Goal: Task Accomplishment & Management: Complete application form

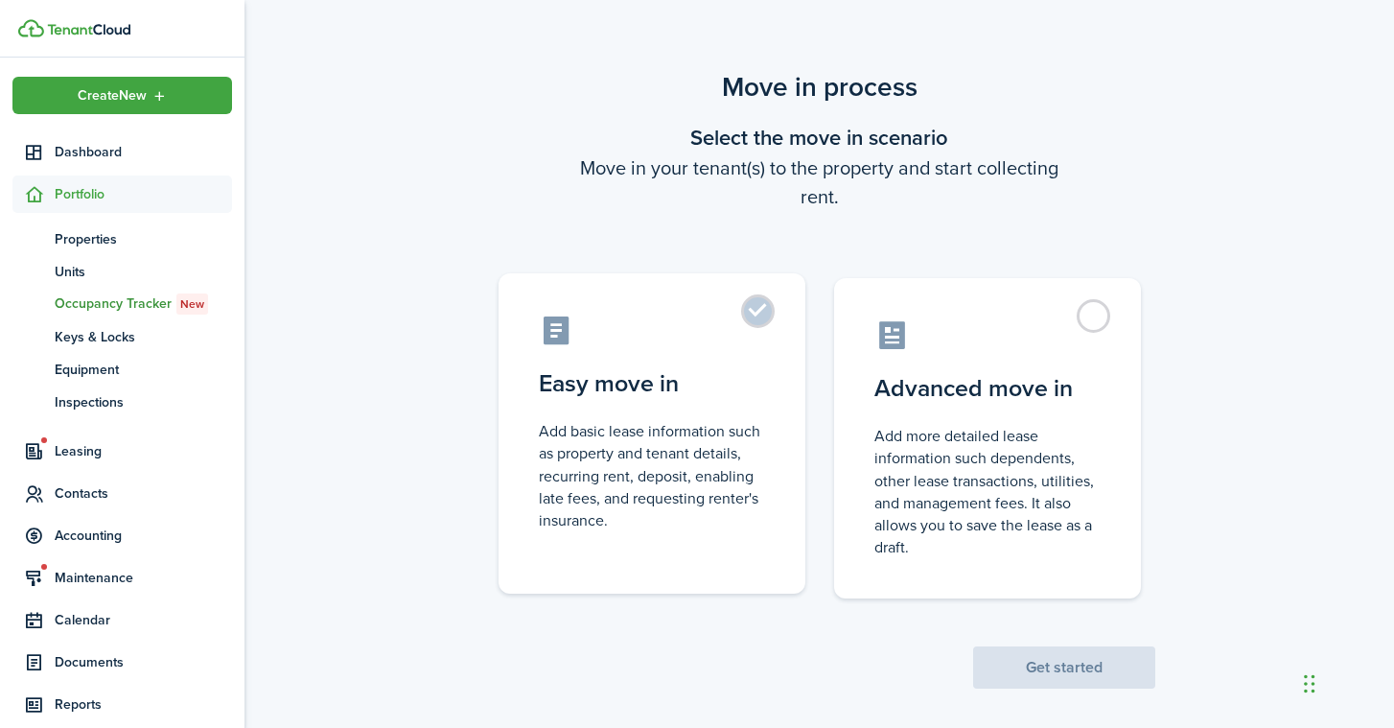
click at [729, 333] on control-radio-card-icon at bounding box center [652, 330] width 226 height 34
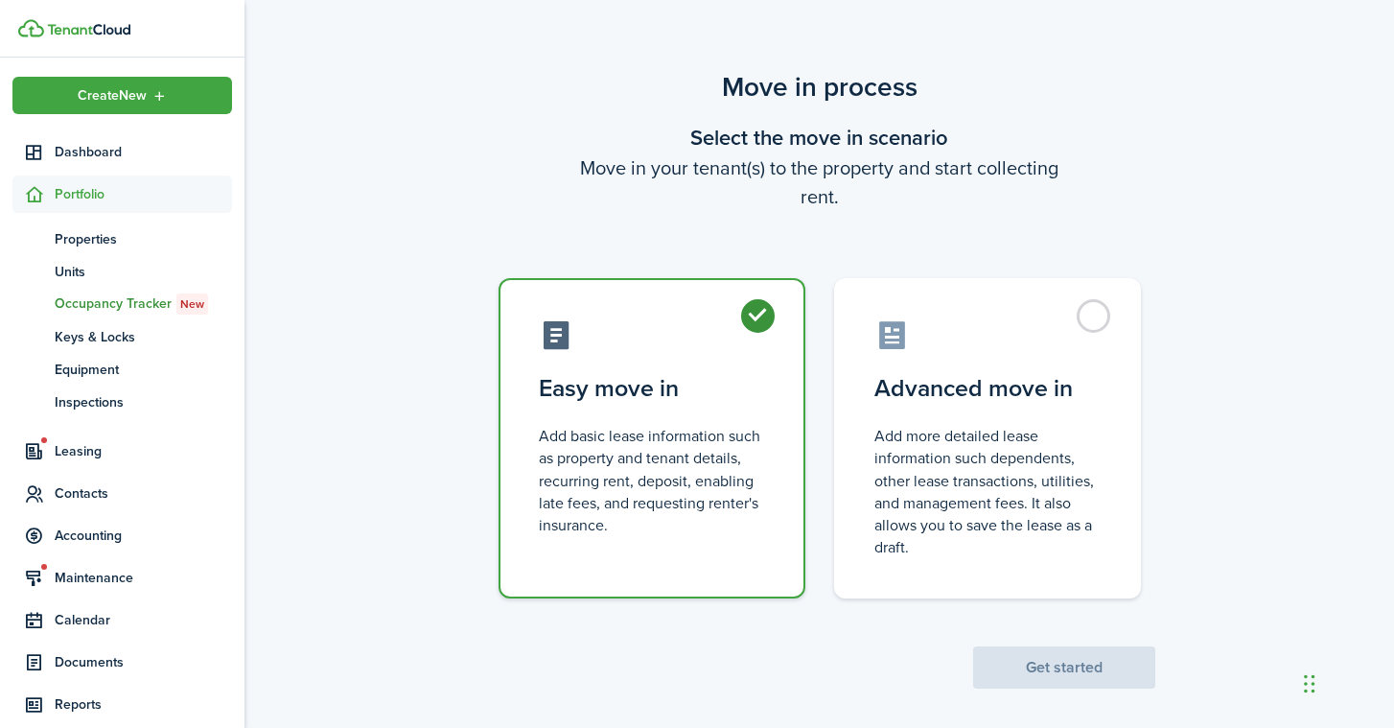
radio input "true"
click at [1092, 664] on button "Get started" at bounding box center [1064, 667] width 182 height 42
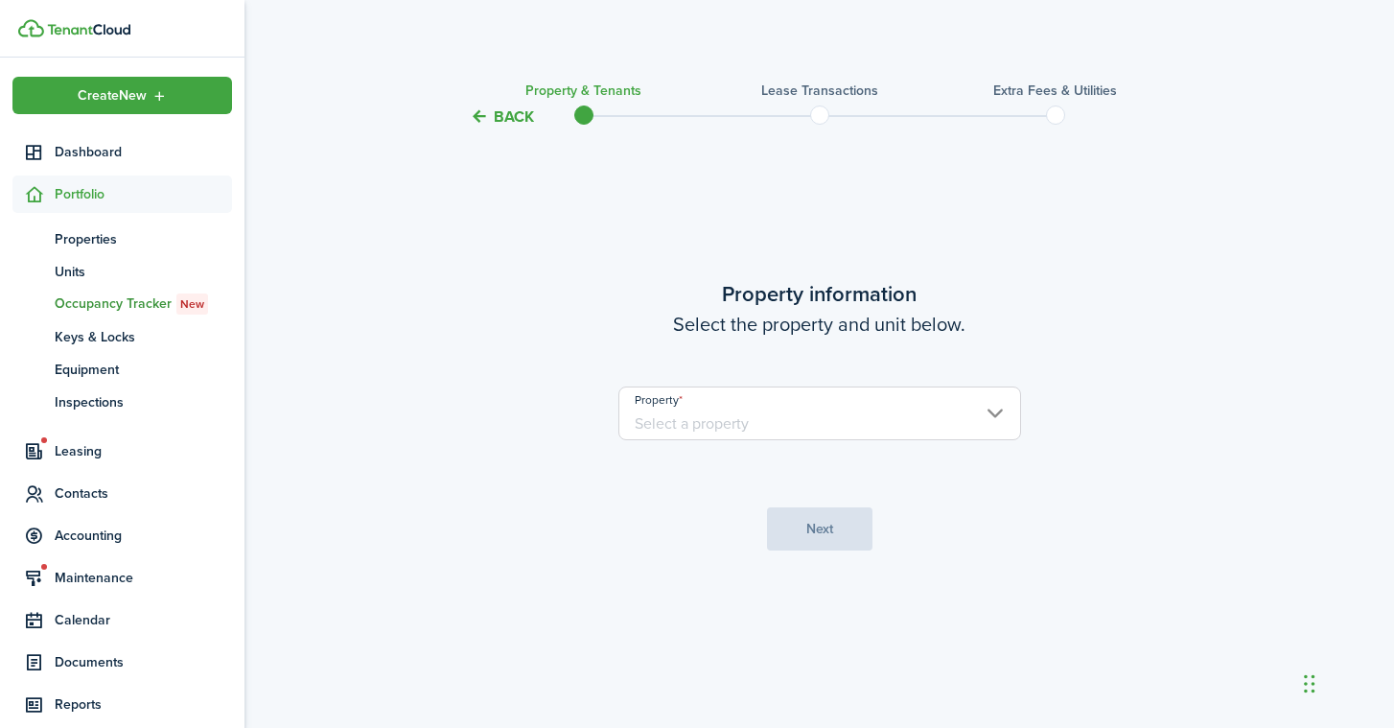
click at [922, 413] on input "Property" at bounding box center [819, 413] width 403 height 54
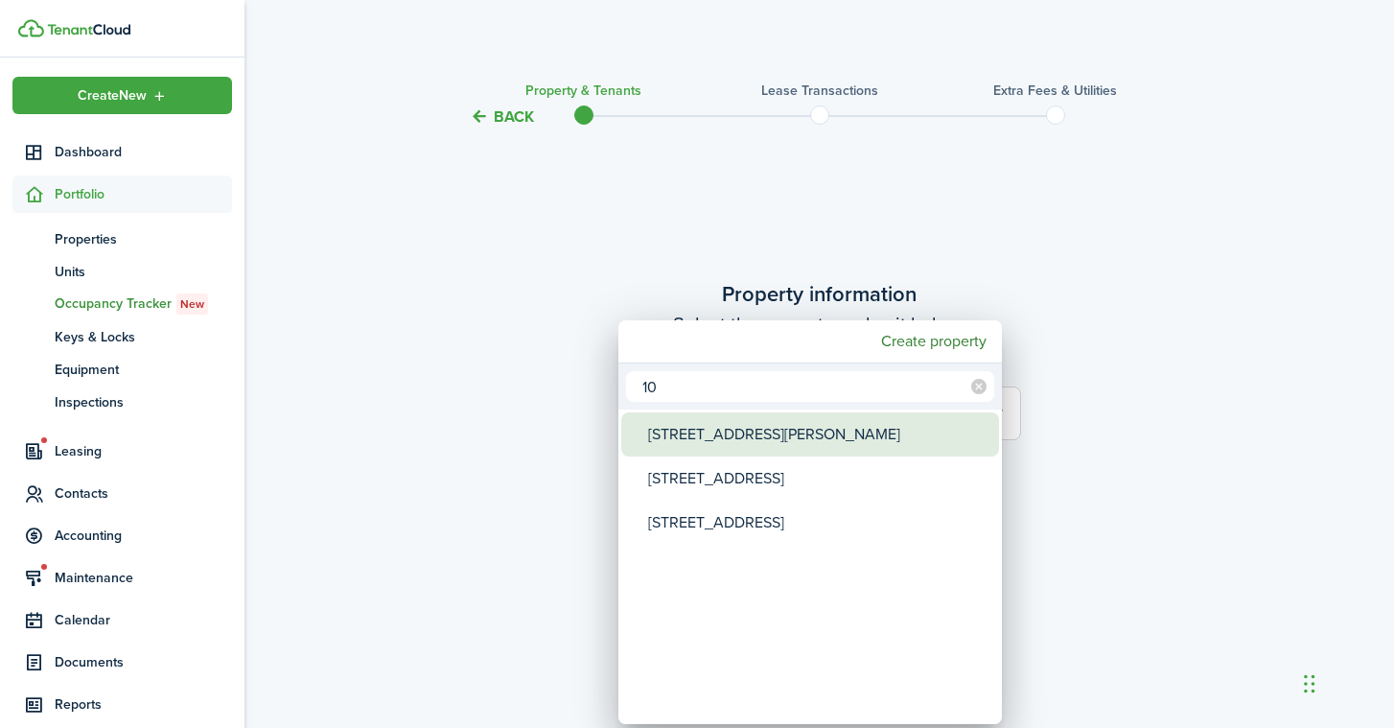
type input "10"
click at [709, 443] on div "[STREET_ADDRESS][PERSON_NAME]" at bounding box center [817, 434] width 339 height 44
type input "[STREET_ADDRESS][PERSON_NAME]"
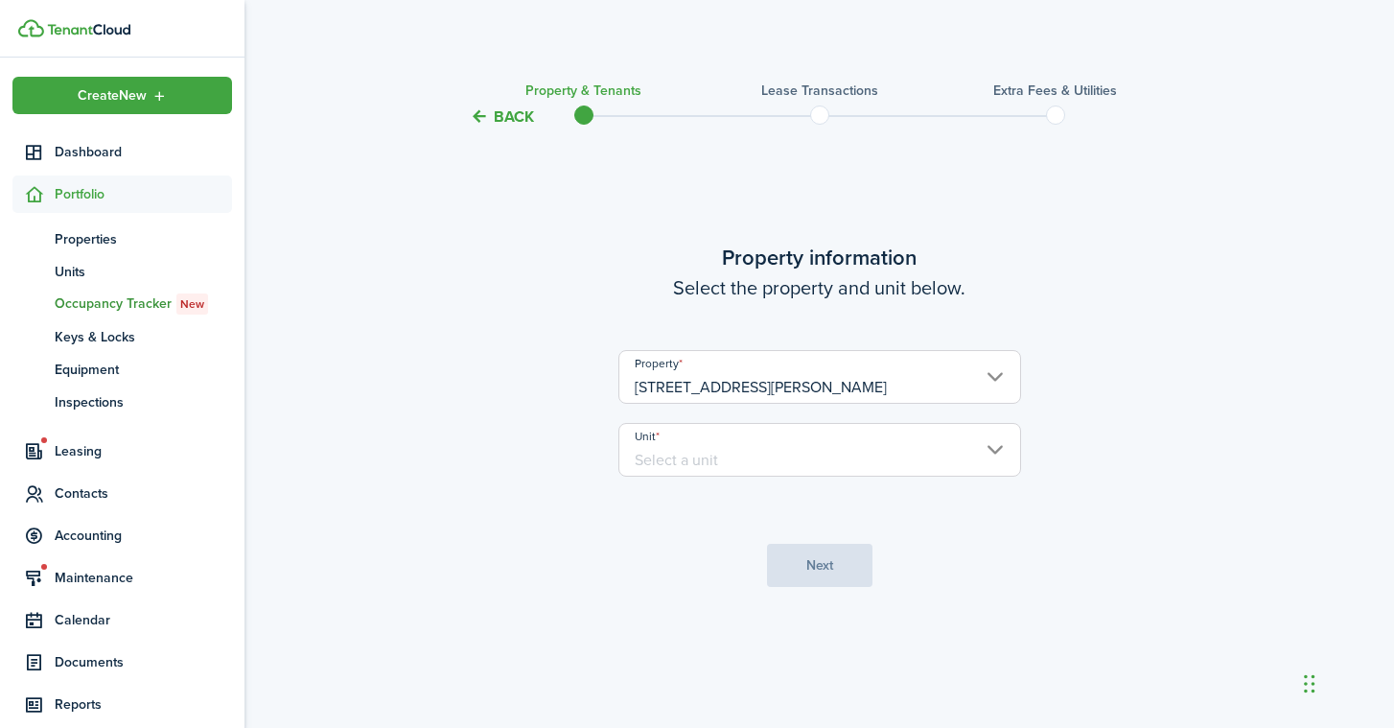
click at [778, 464] on input "Unit" at bounding box center [819, 450] width 403 height 54
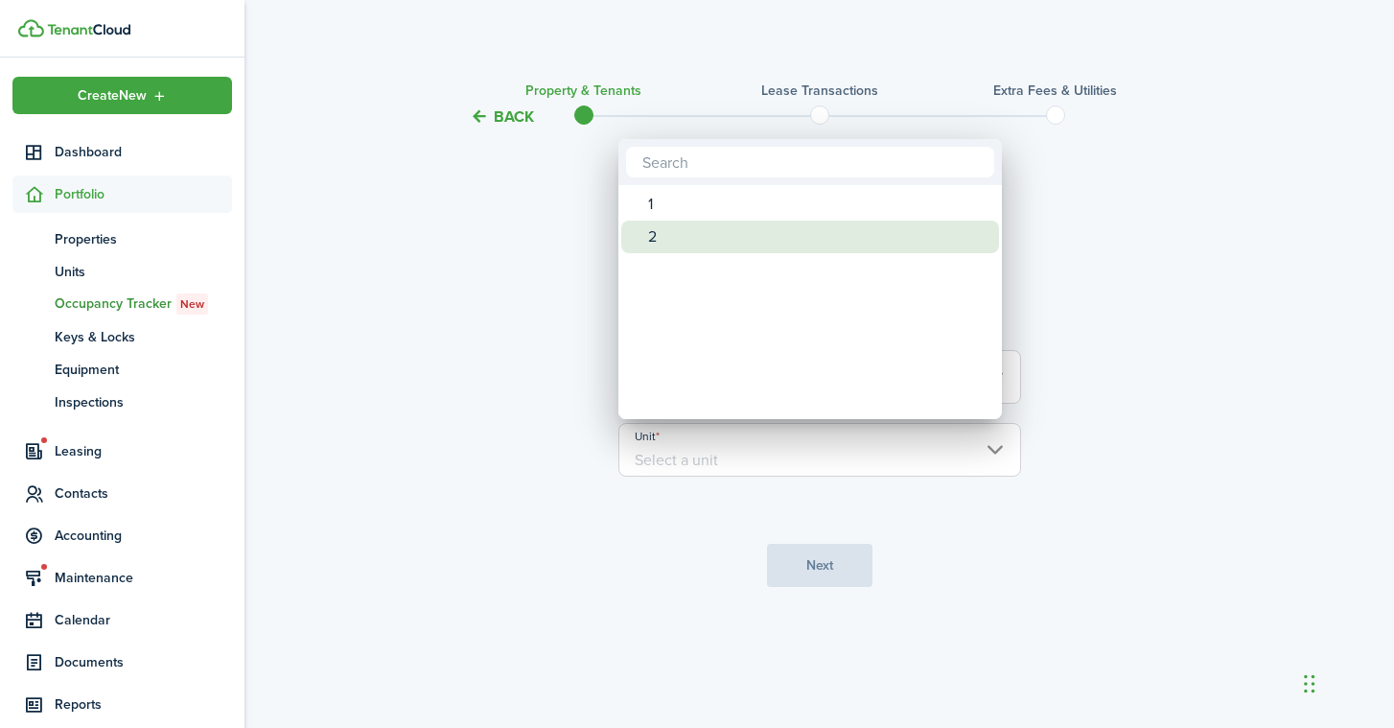
click at [731, 229] on div "2" at bounding box center [817, 236] width 339 height 33
type input "2"
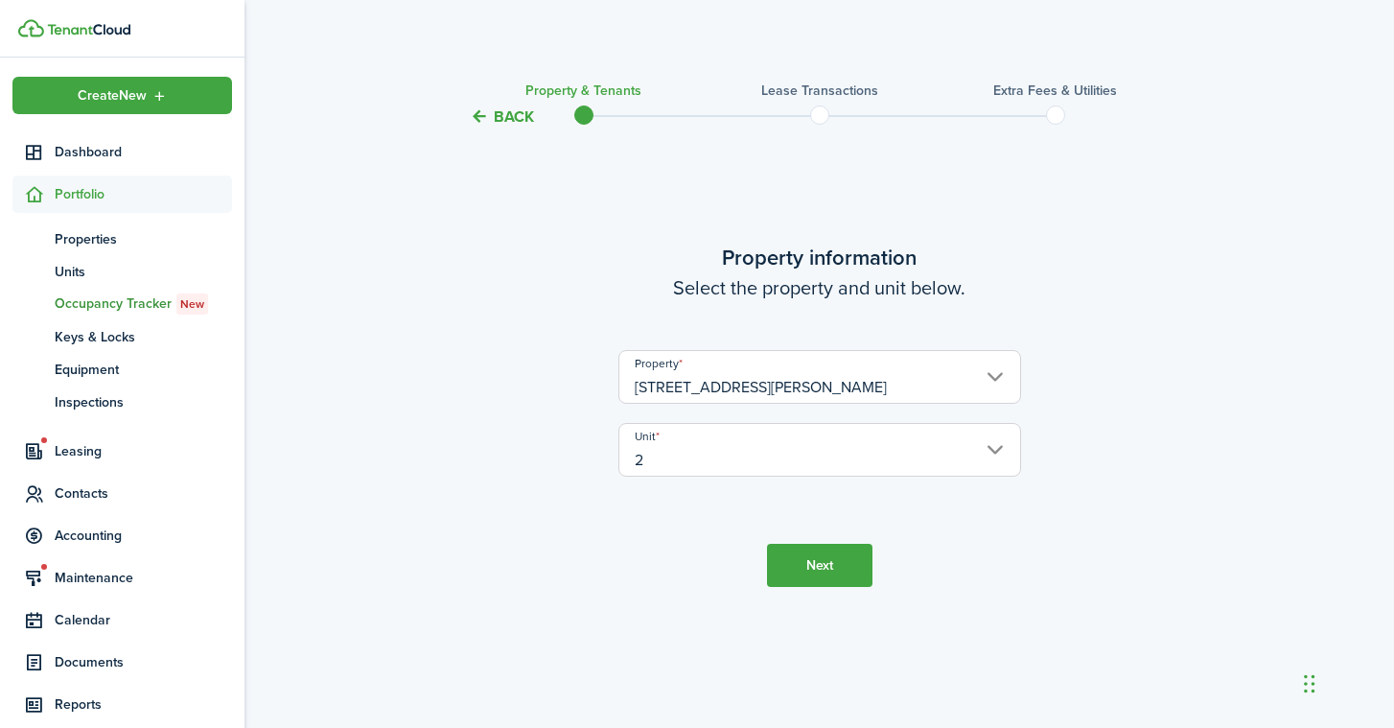
click at [788, 570] on button "Next" at bounding box center [819, 564] width 105 height 43
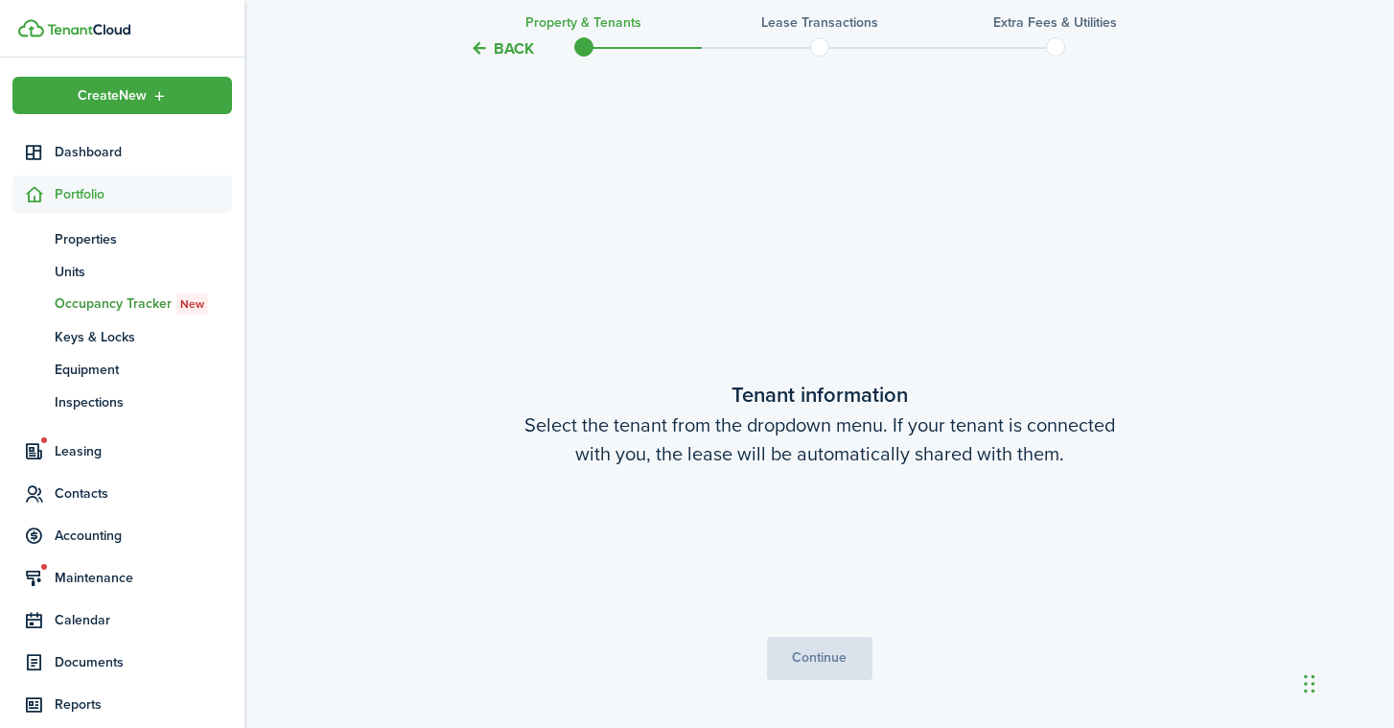
scroll to position [599, 0]
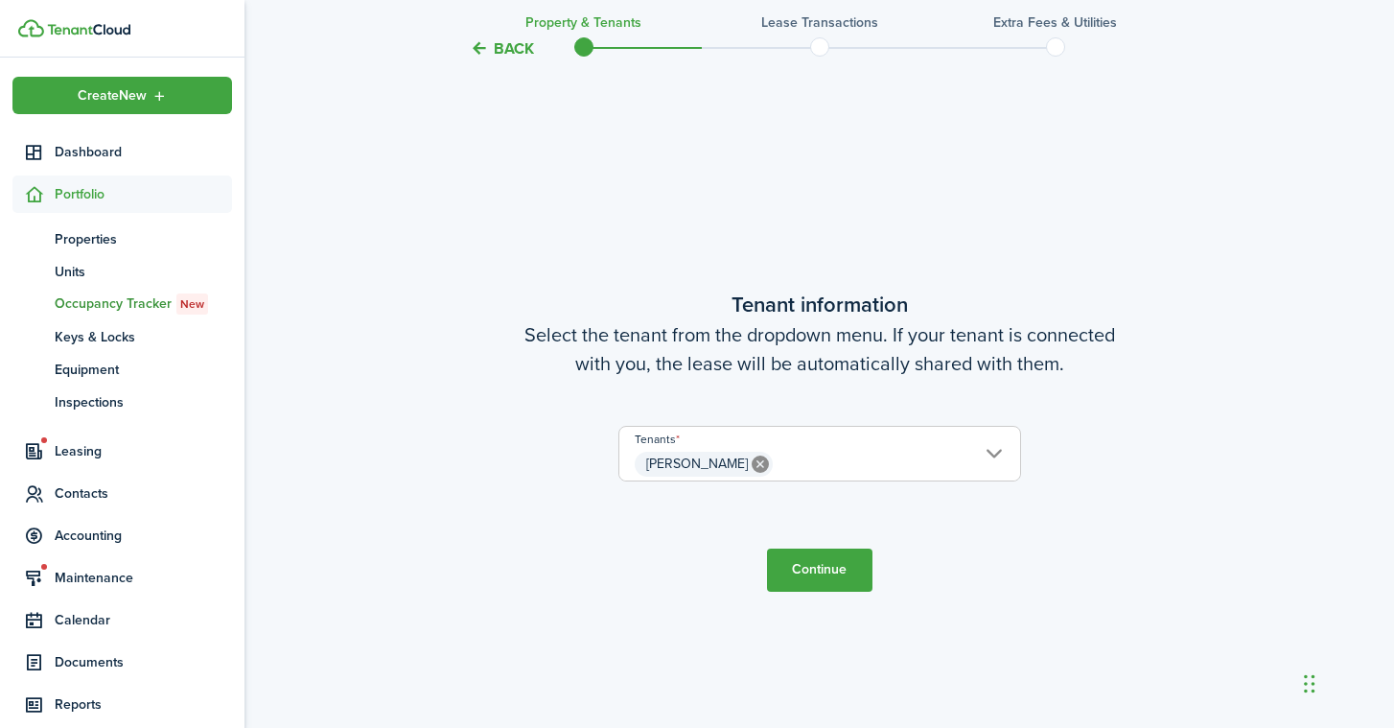
click at [829, 567] on button "Continue" at bounding box center [819, 569] width 105 height 43
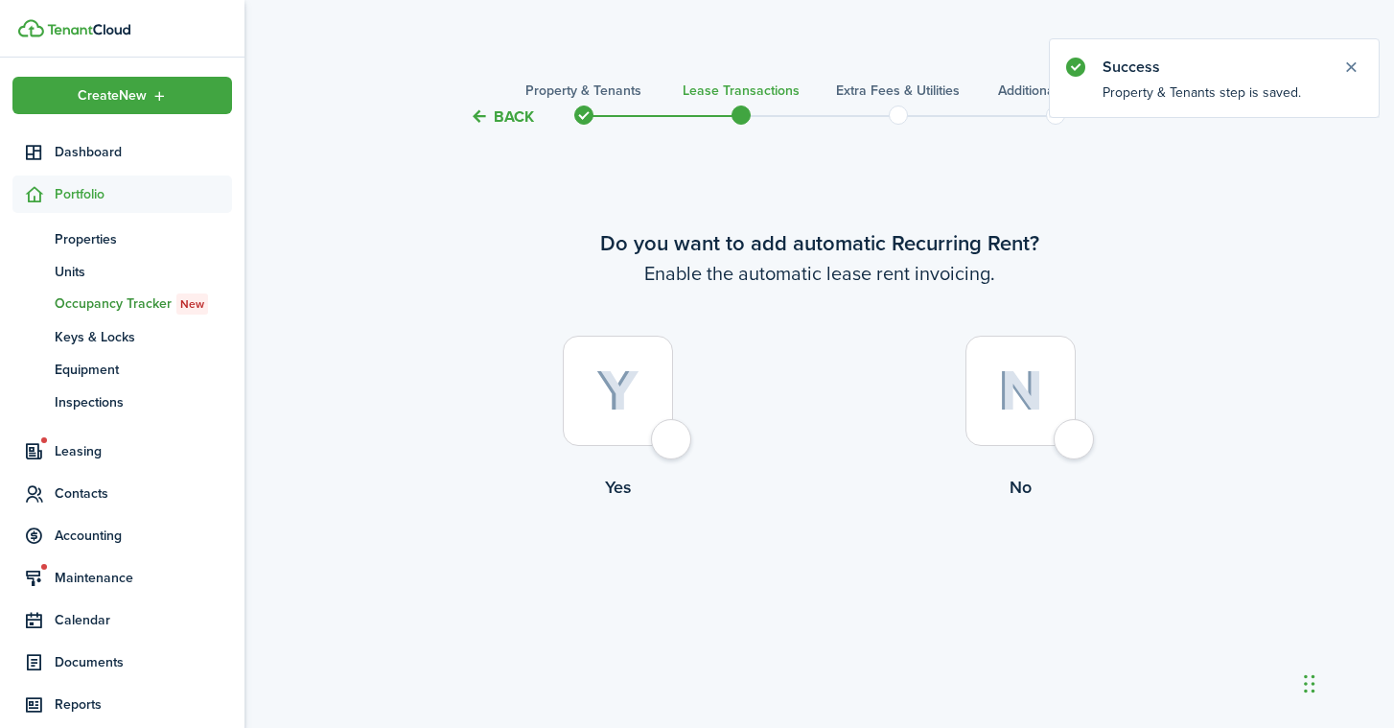
click at [659, 439] on div at bounding box center [618, 390] width 110 height 110
radio input "true"
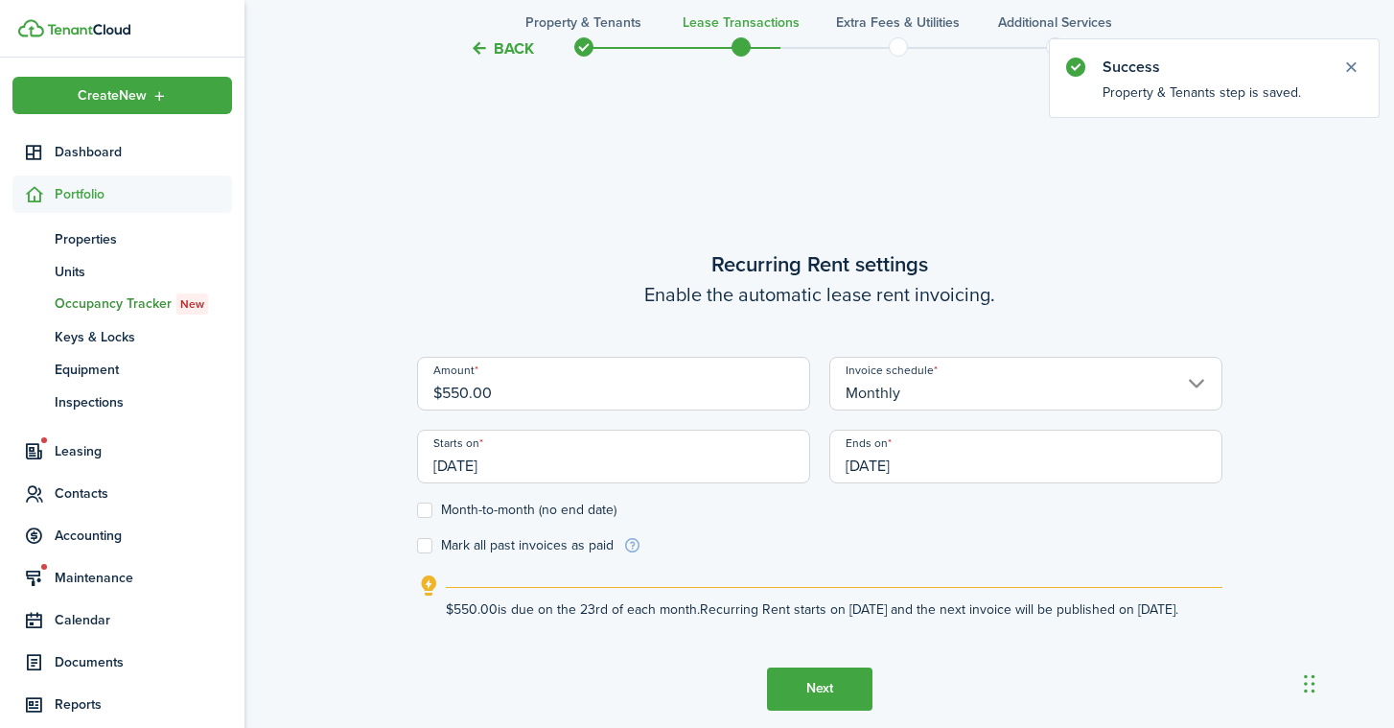
scroll to position [599, 0]
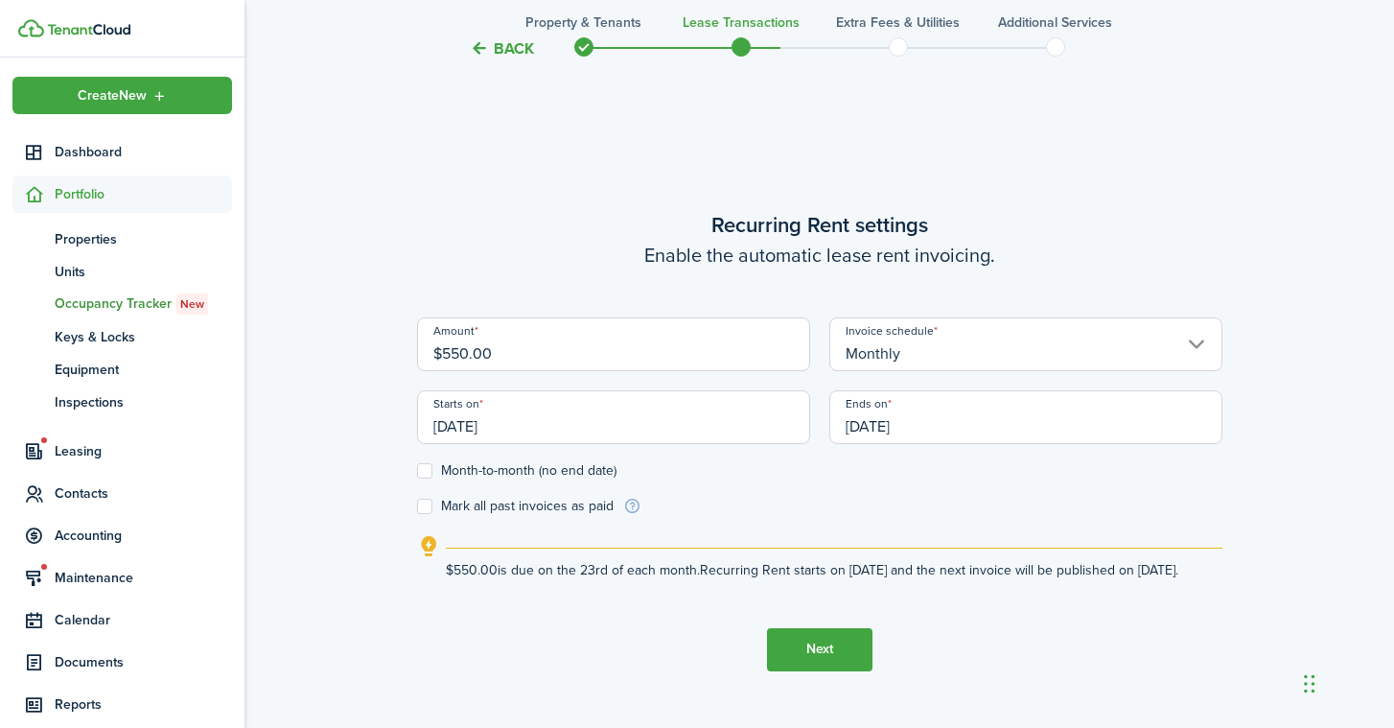
click at [942, 333] on input "Monthly" at bounding box center [1025, 344] width 393 height 54
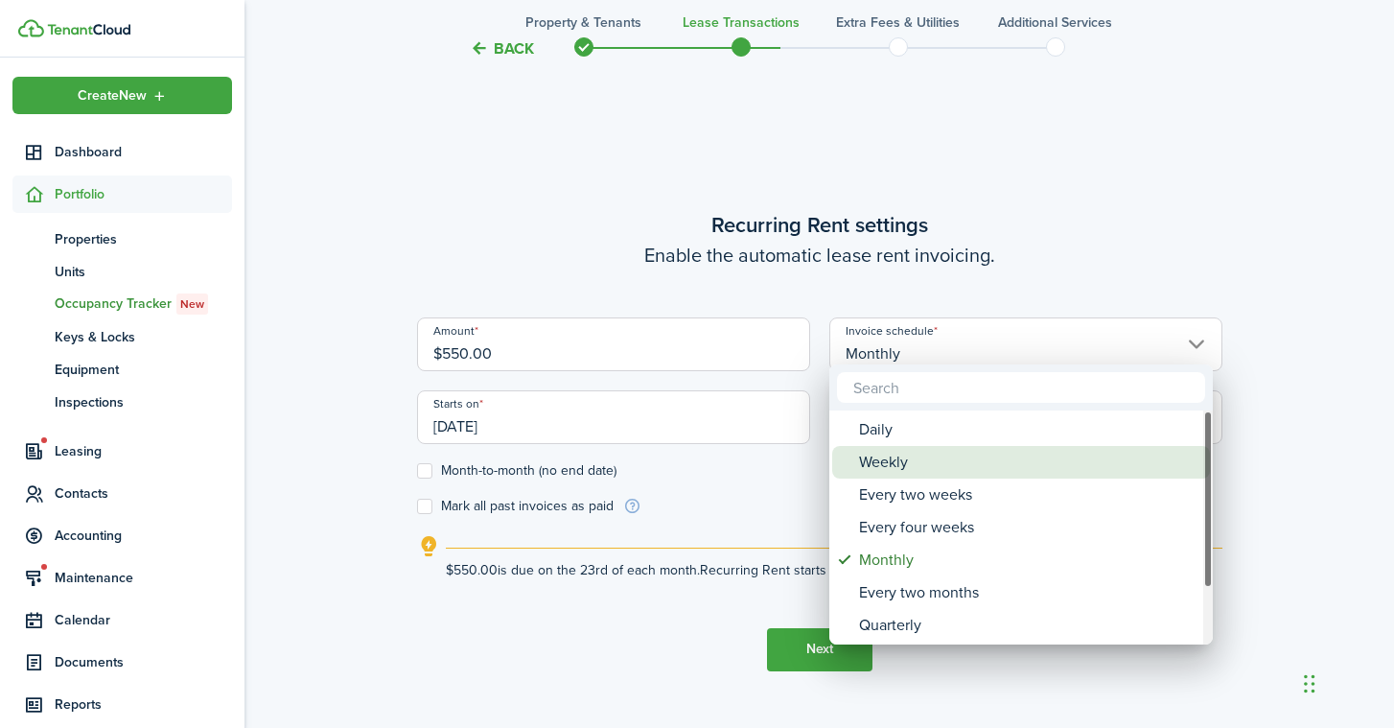
click at [941, 460] on div "Weekly" at bounding box center [1028, 462] width 339 height 33
type input "Weekly"
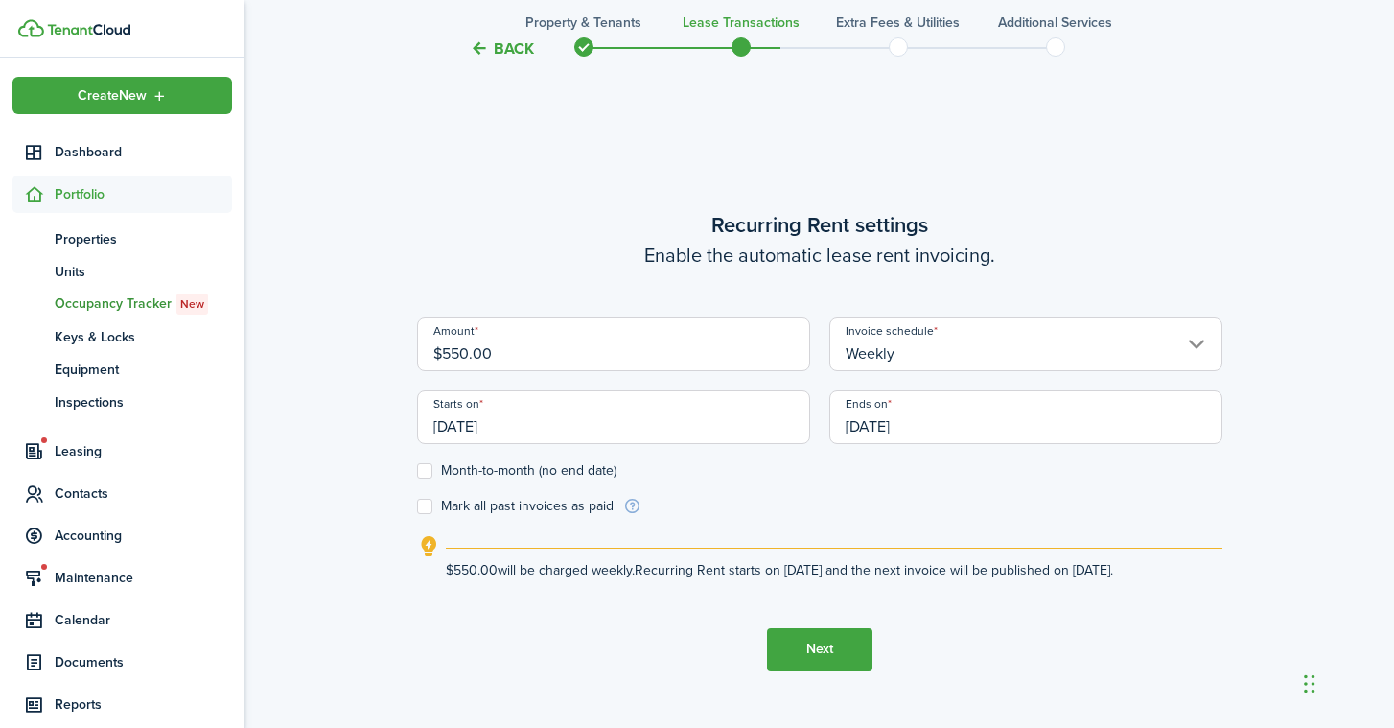
click at [716, 427] on input "[DATE]" at bounding box center [613, 417] width 393 height 54
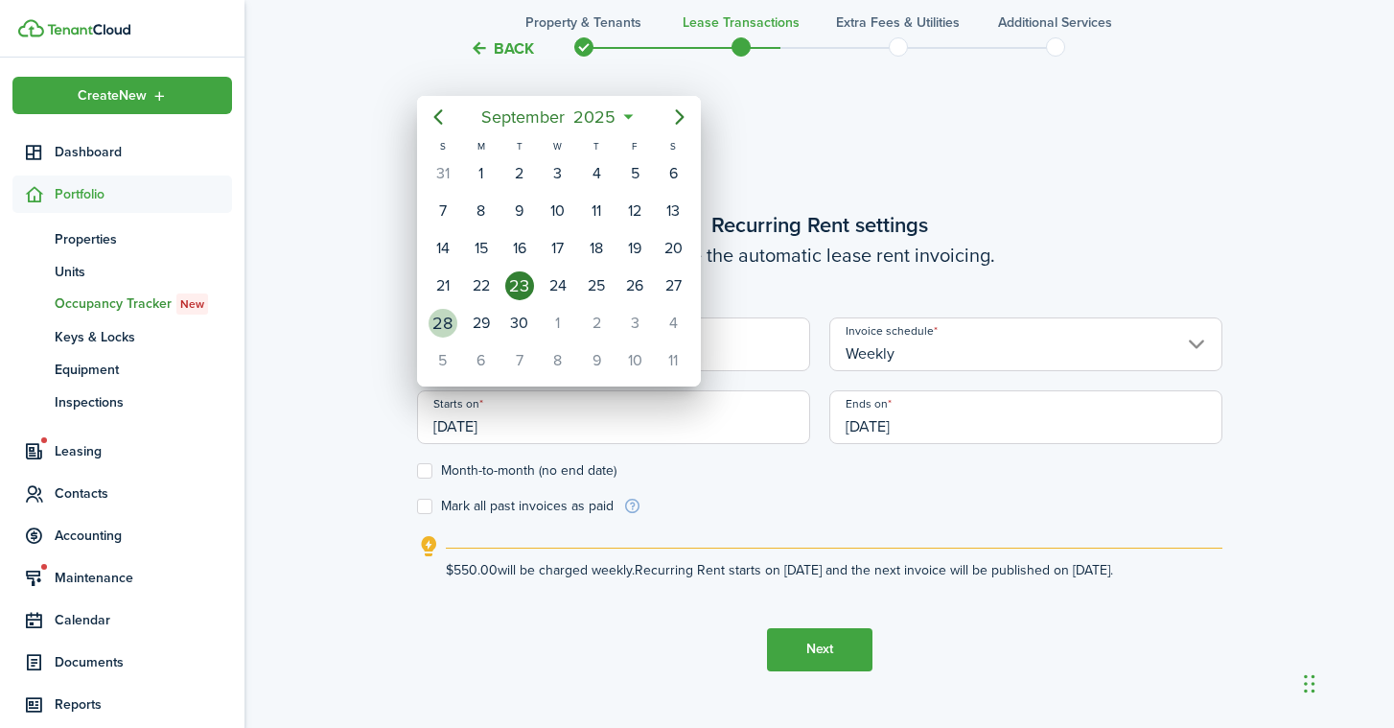
click at [445, 320] on div "28" at bounding box center [442, 323] width 29 height 29
type input "[DATE]"
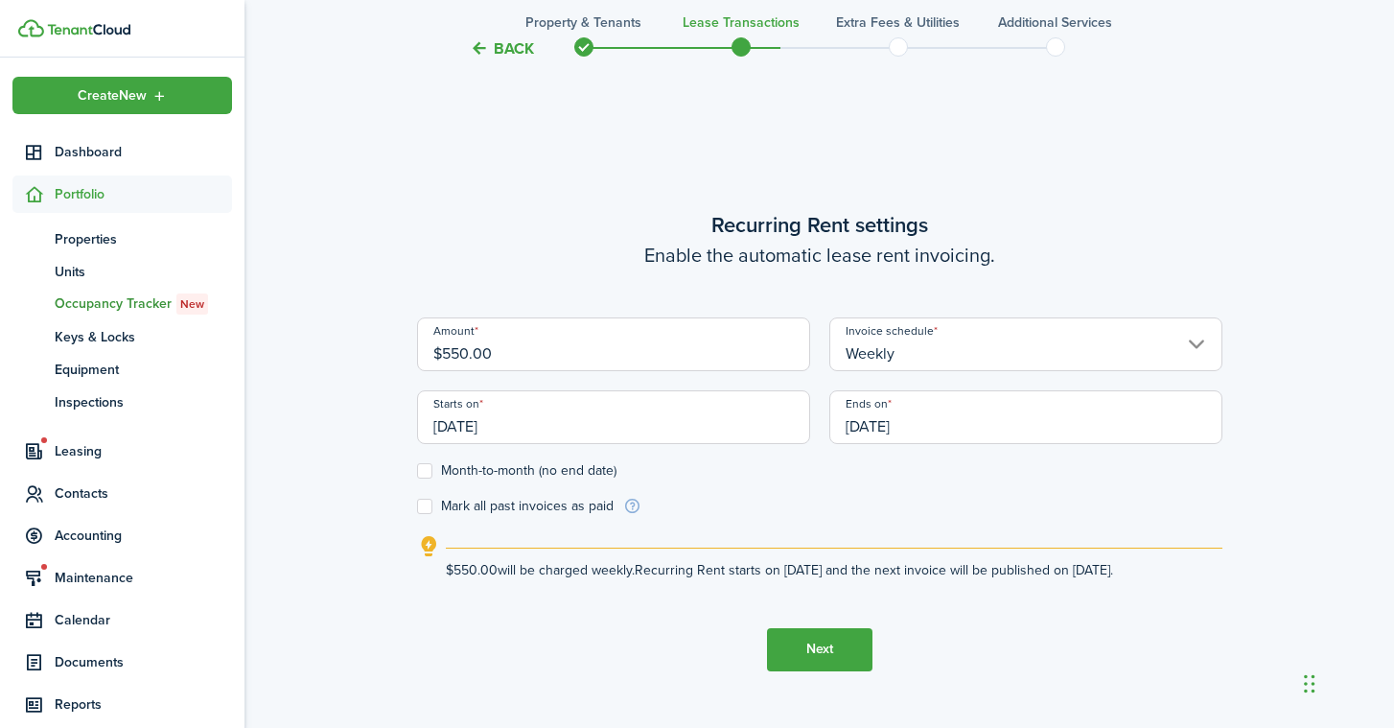
click at [1037, 427] on input "[DATE]" at bounding box center [1025, 417] width 393 height 54
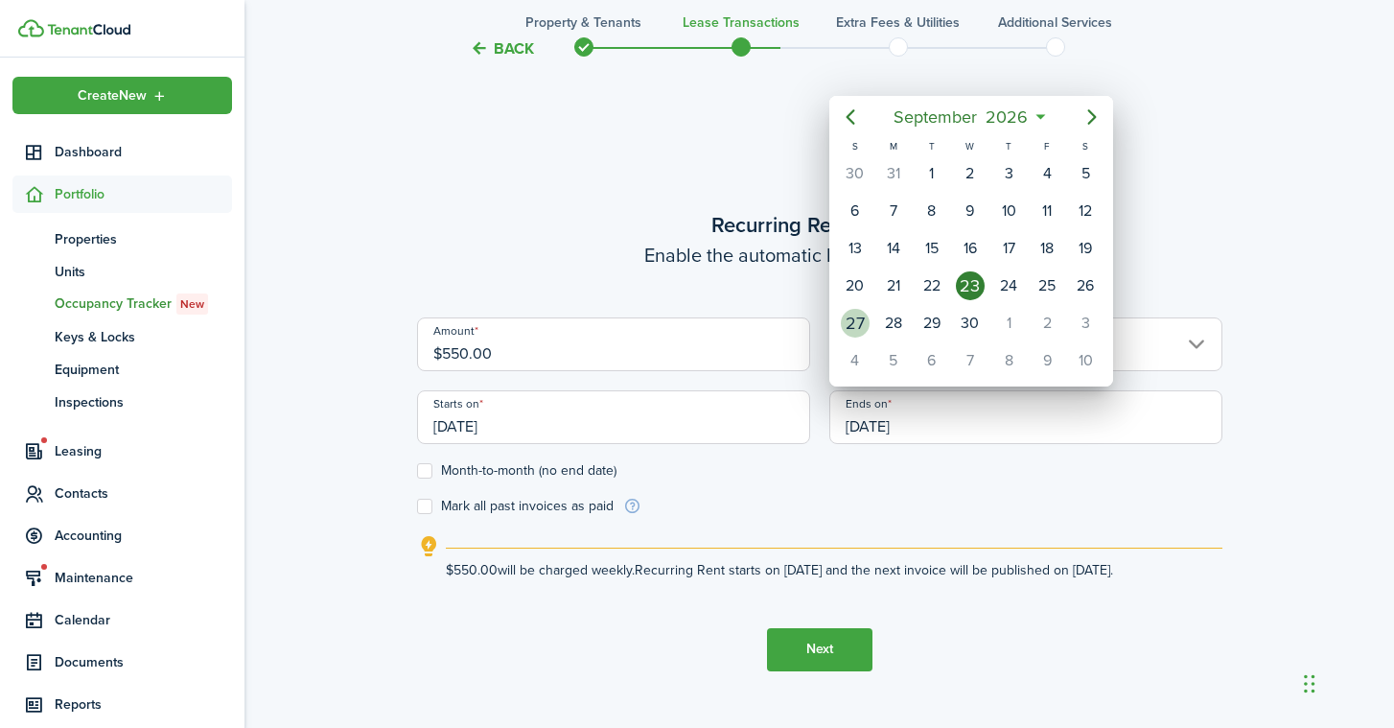
click at [864, 317] on div "27" at bounding box center [855, 323] width 29 height 29
type input "[DATE]"
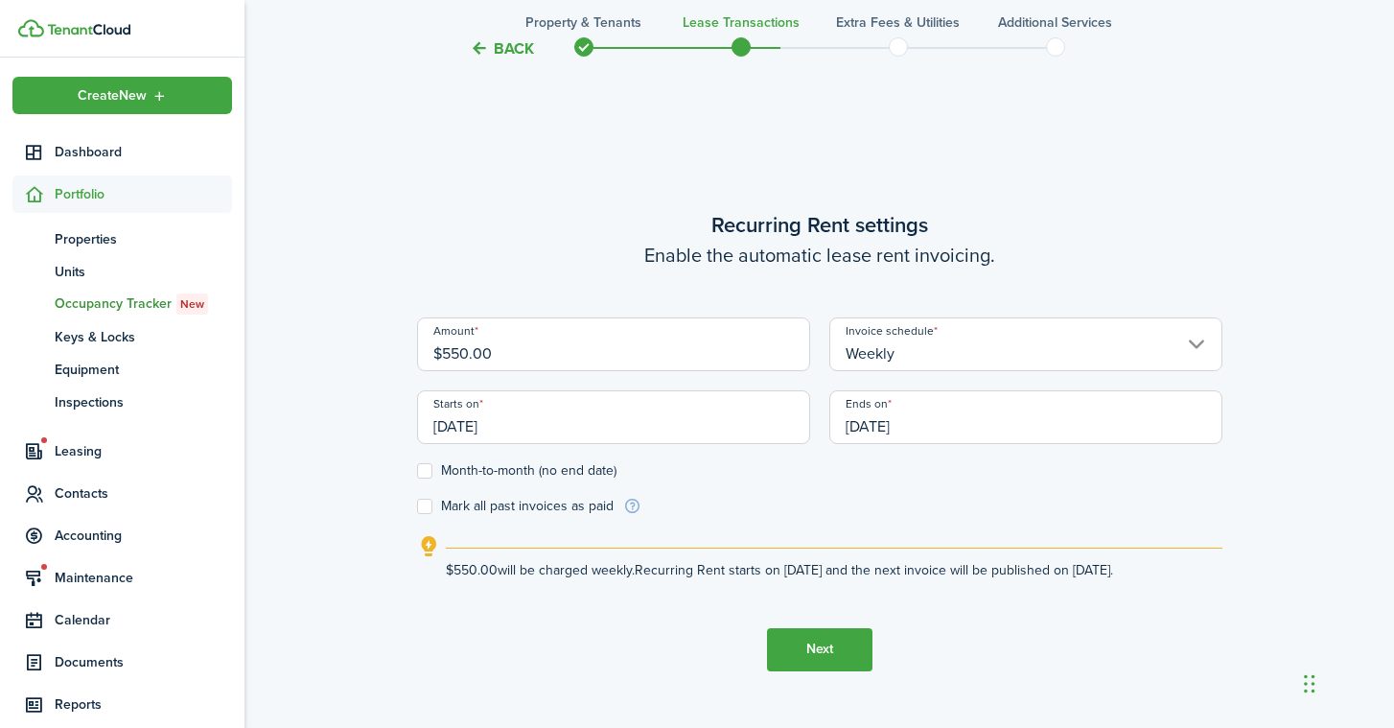
click at [675, 342] on input "$550.00" at bounding box center [613, 344] width 393 height 54
type input "$196.15"
click at [600, 209] on wizard-step-header-title "Recurring Rent settings" at bounding box center [819, 225] width 805 height 32
click at [838, 657] on button "Next" at bounding box center [819, 649] width 105 height 43
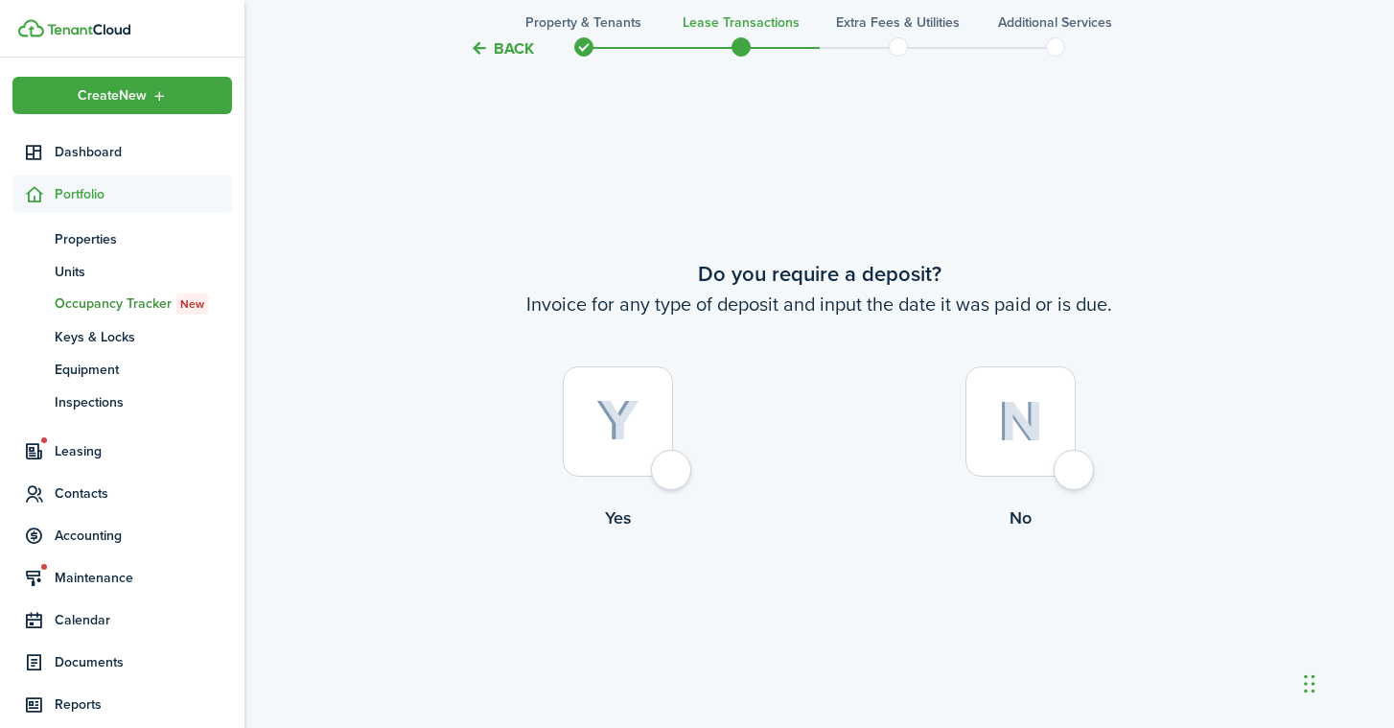
scroll to position [1327, 0]
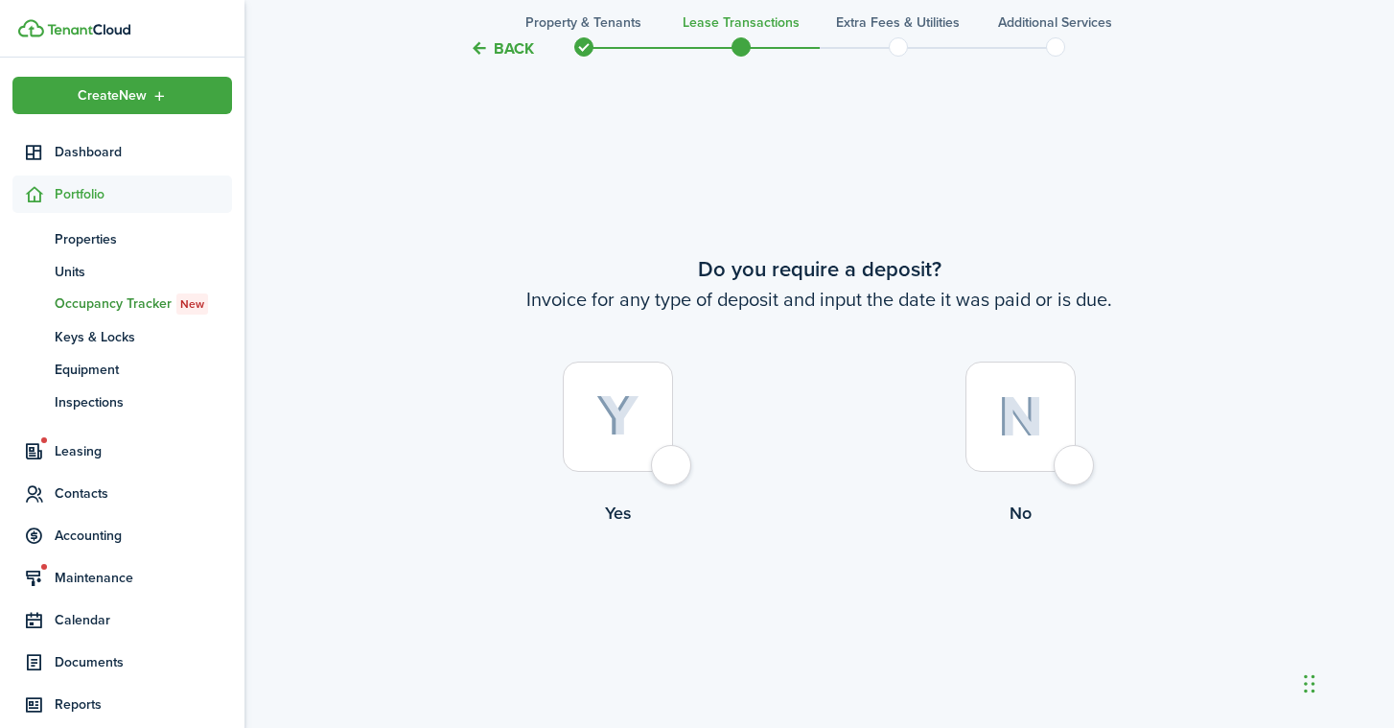
click at [653, 471] on div at bounding box center [618, 416] width 110 height 110
radio input "true"
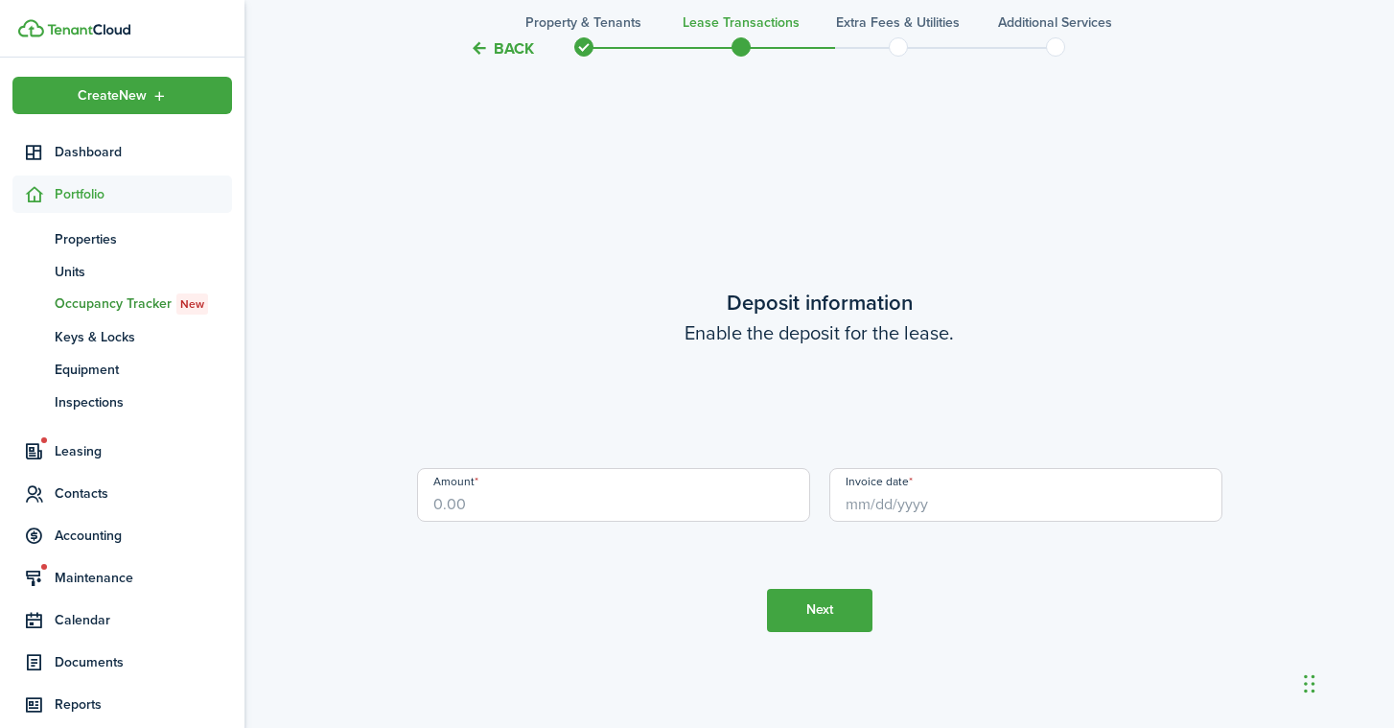
scroll to position [2054, 0]
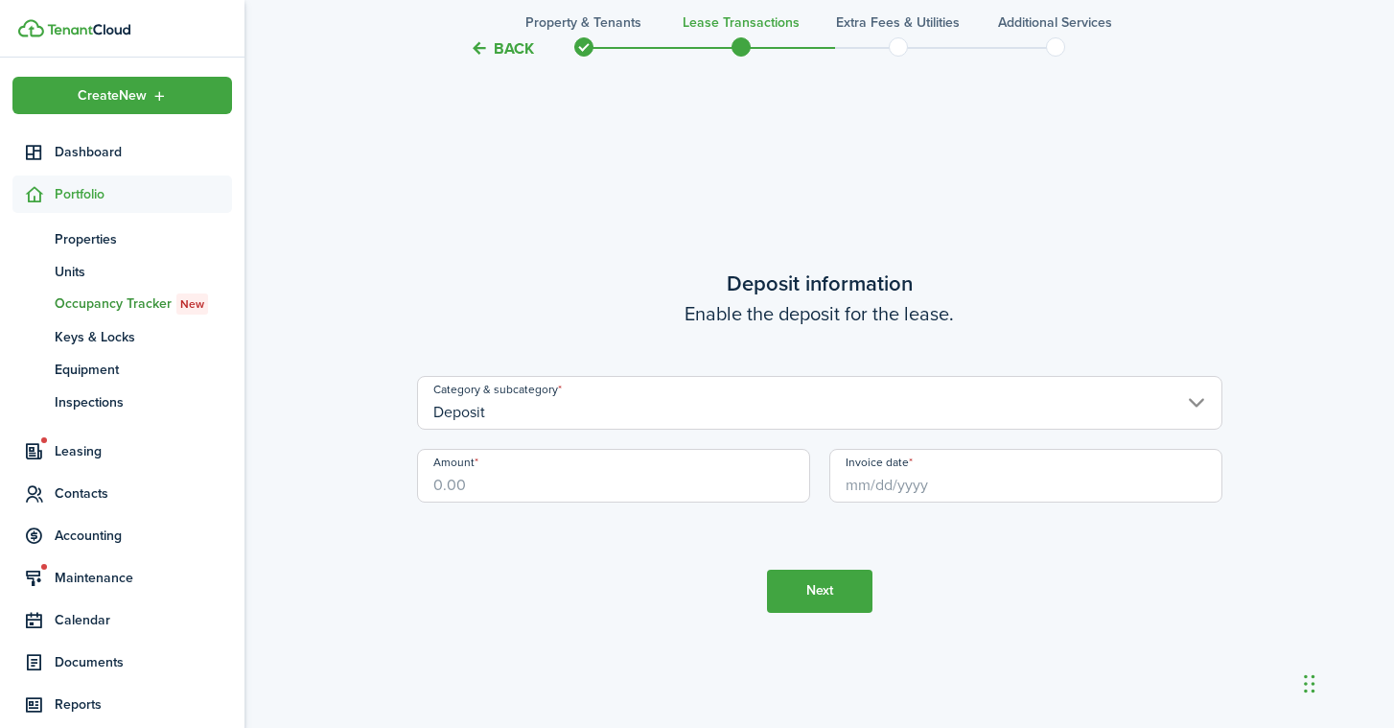
click at [661, 475] on input "Amount" at bounding box center [613, 476] width 393 height 54
click at [1019, 465] on input "Invoice date" at bounding box center [1025, 476] width 393 height 54
type input "$850.00"
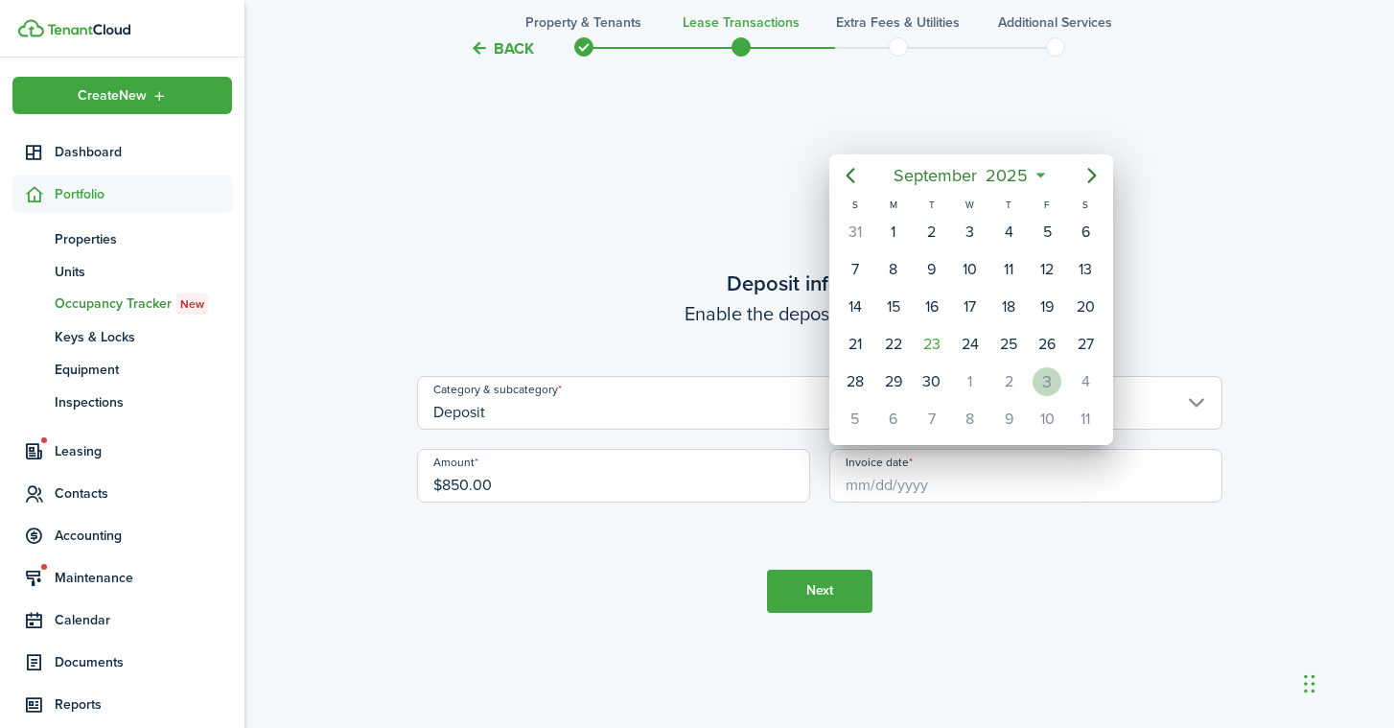
click at [1053, 367] on div "3" at bounding box center [1047, 381] width 38 height 36
type input "[DATE]"
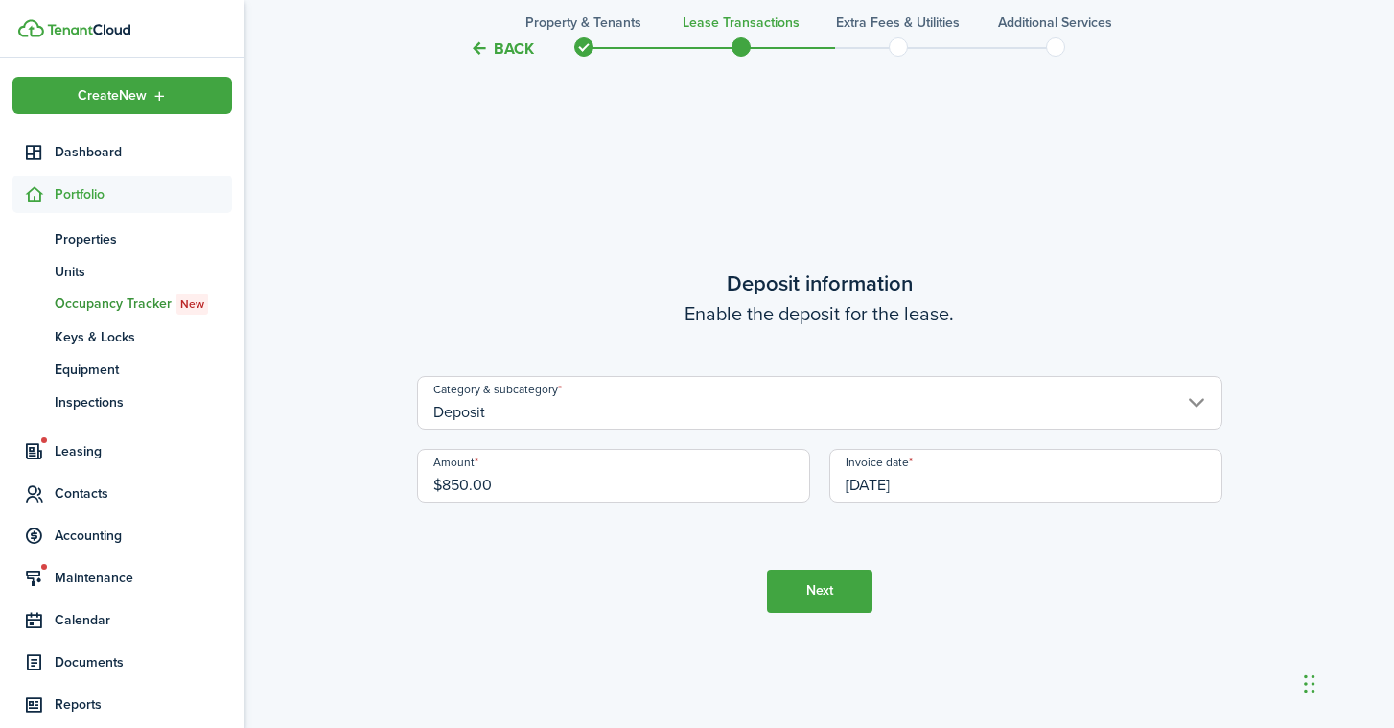
click at [838, 596] on button "Next" at bounding box center [819, 590] width 105 height 43
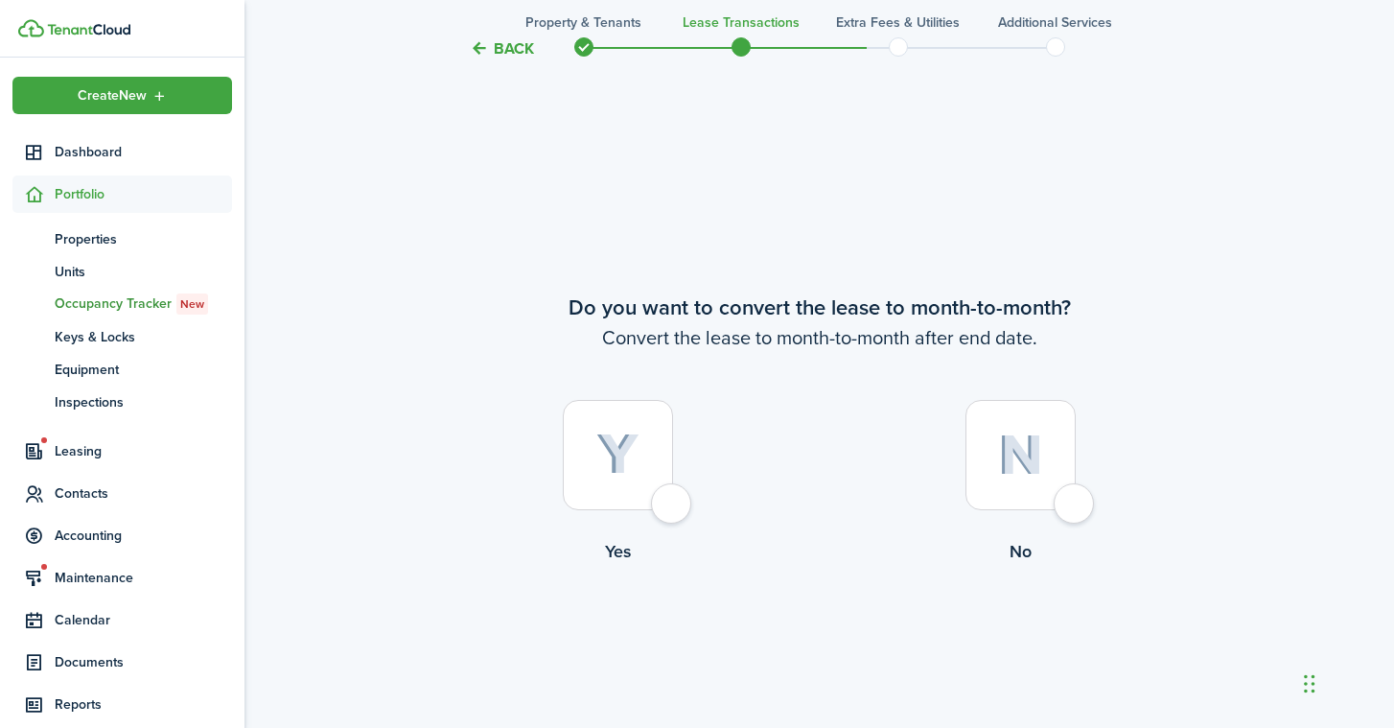
scroll to position [2782, 0]
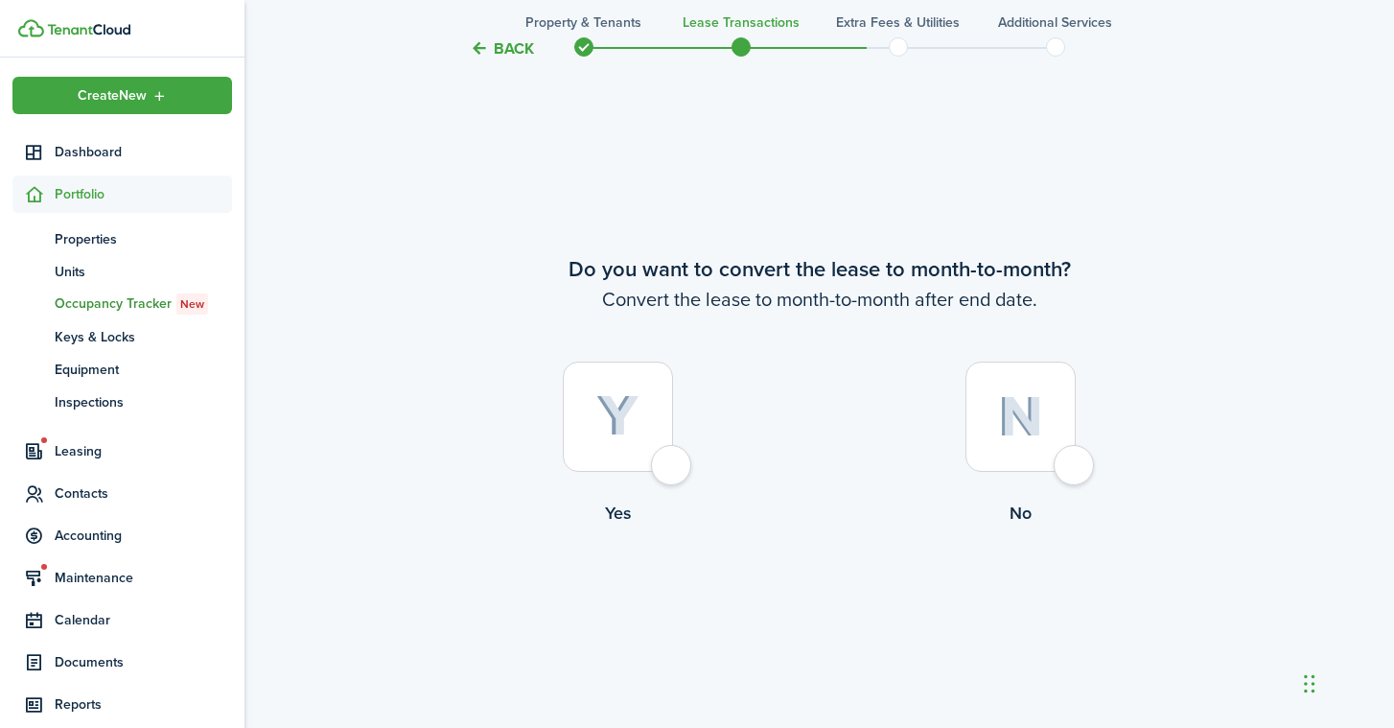
click at [673, 472] on div at bounding box center [618, 416] width 110 height 110
radio input "true"
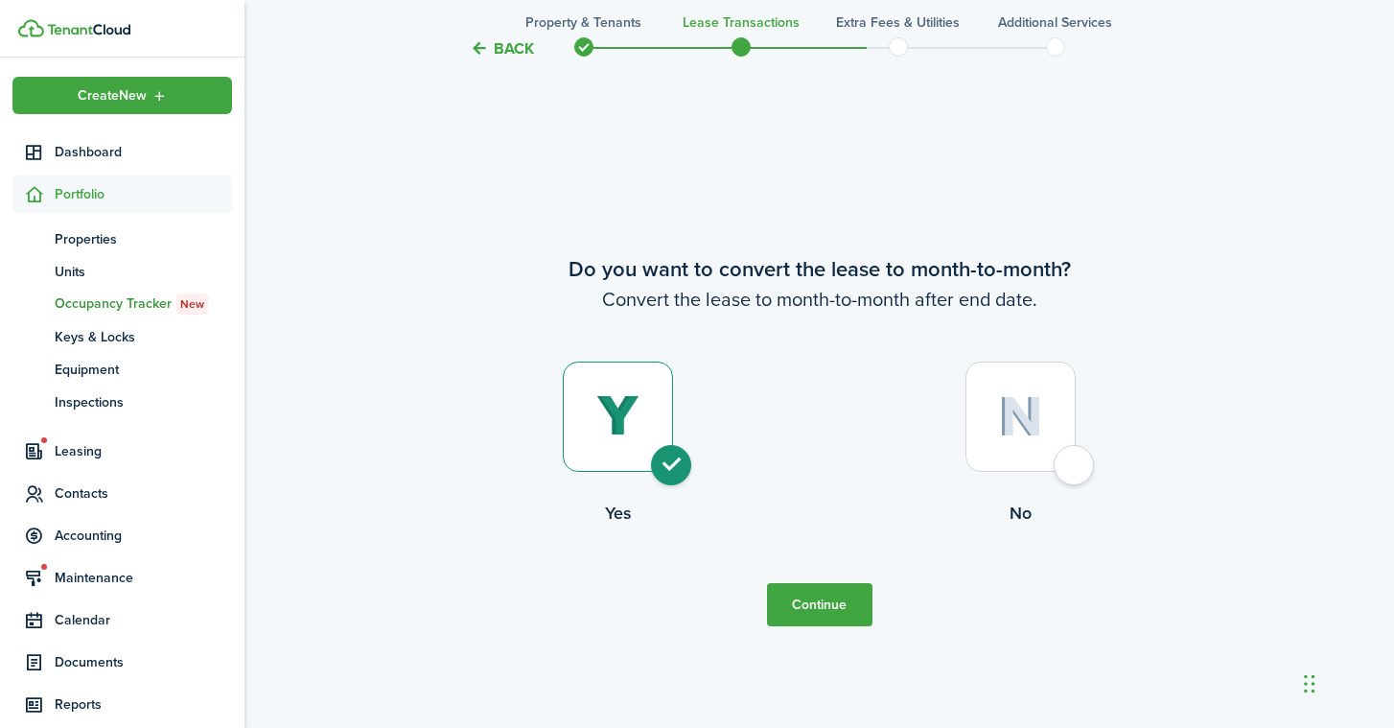
click at [843, 610] on button "Continue" at bounding box center [819, 604] width 105 height 43
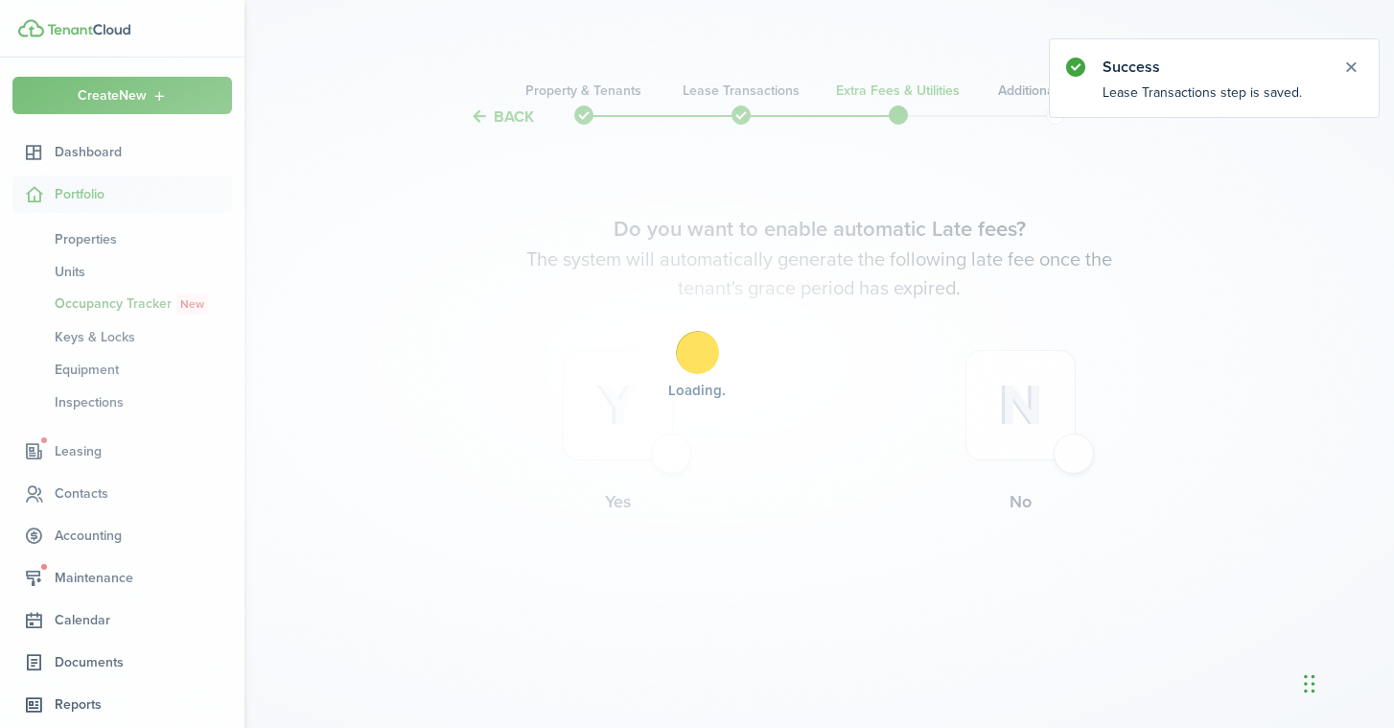
scroll to position [0, 0]
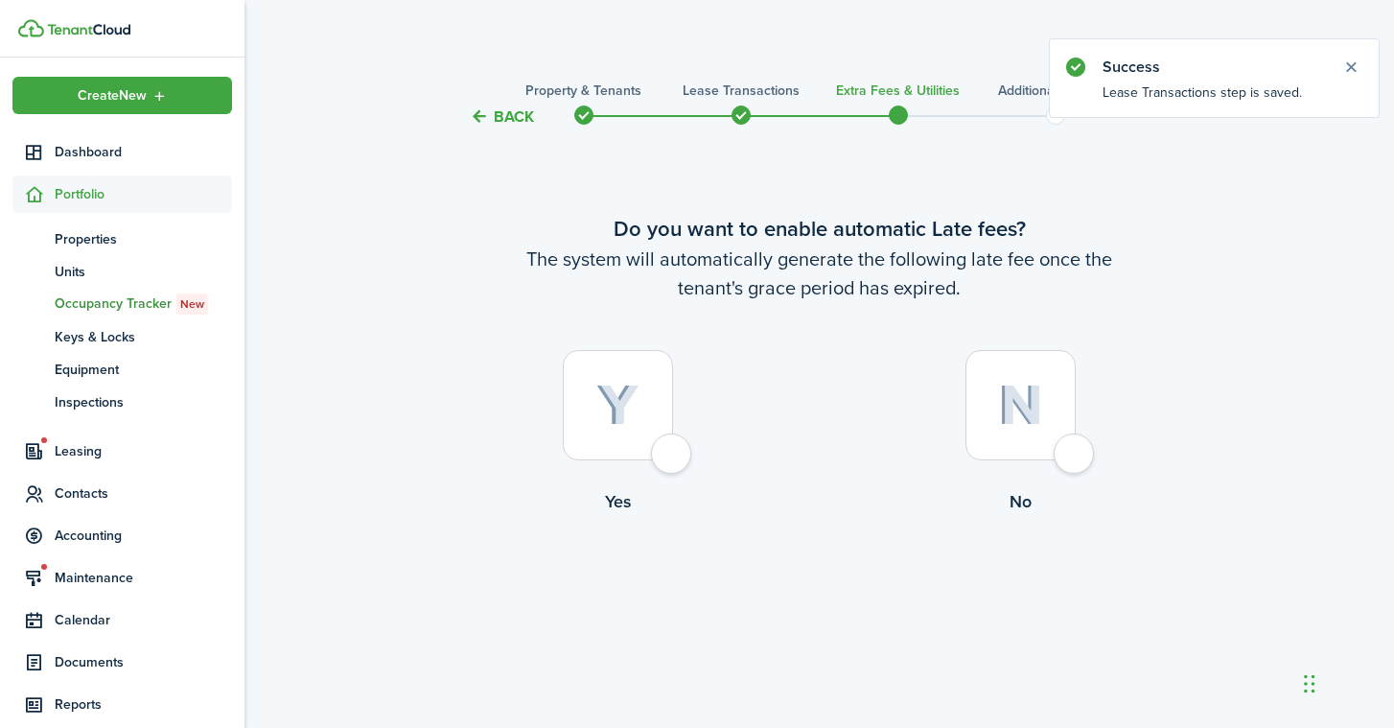
click at [665, 450] on div at bounding box center [618, 405] width 110 height 110
radio input "true"
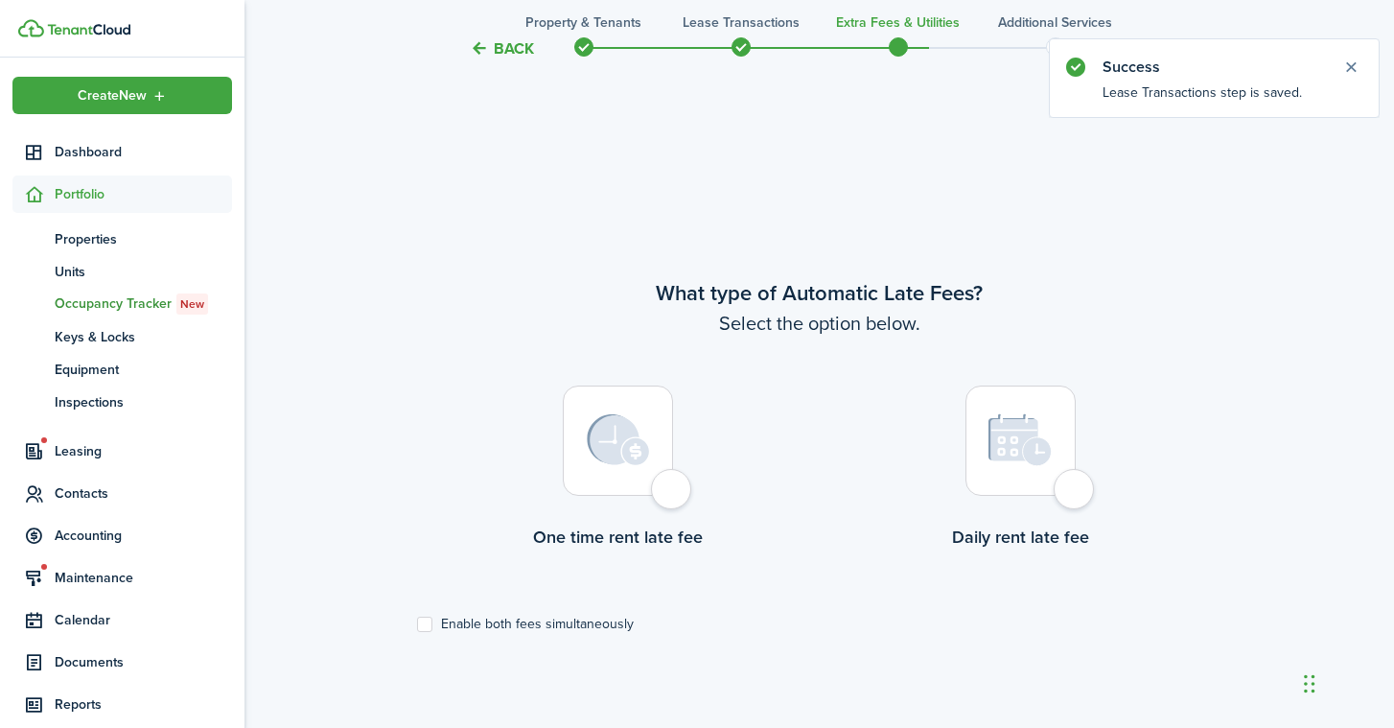
scroll to position [599, 0]
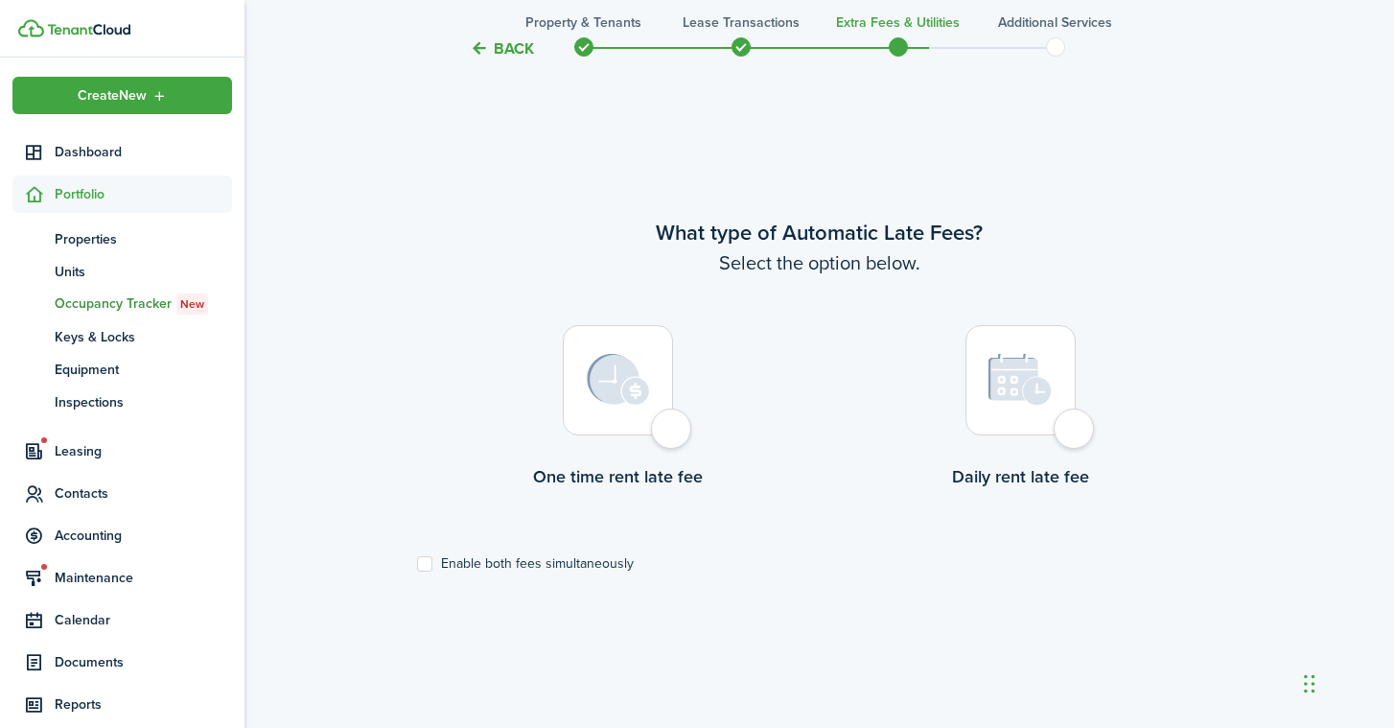
click at [670, 435] on div at bounding box center [618, 380] width 110 height 110
radio input "true"
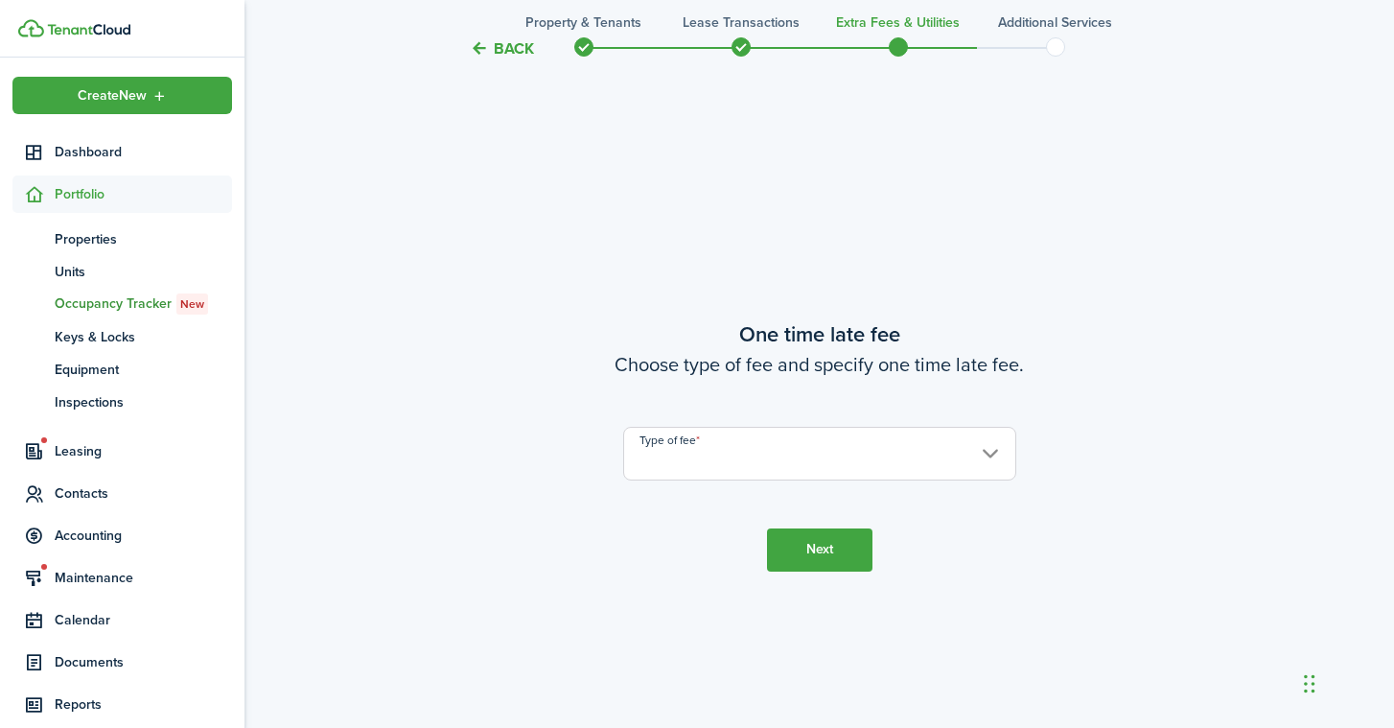
scroll to position [1327, 0]
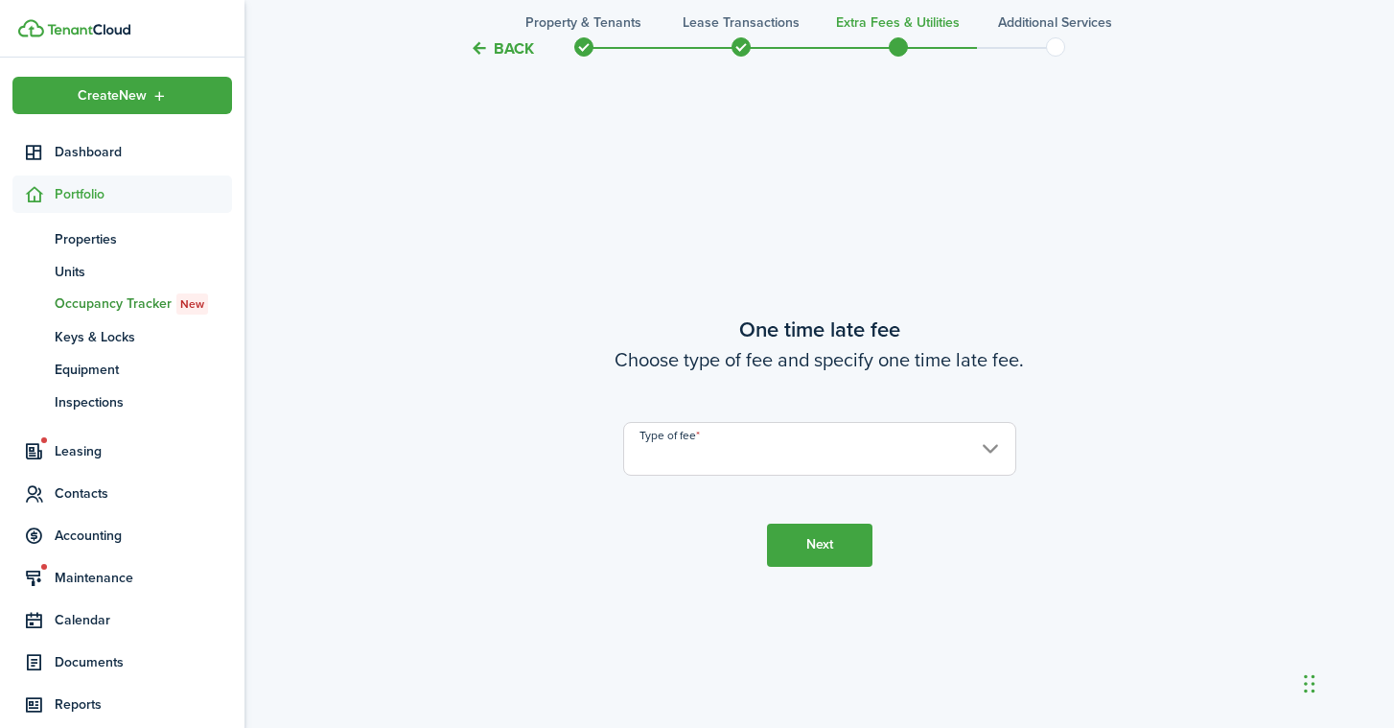
click at [703, 444] on input "Type of fee" at bounding box center [819, 449] width 393 height 54
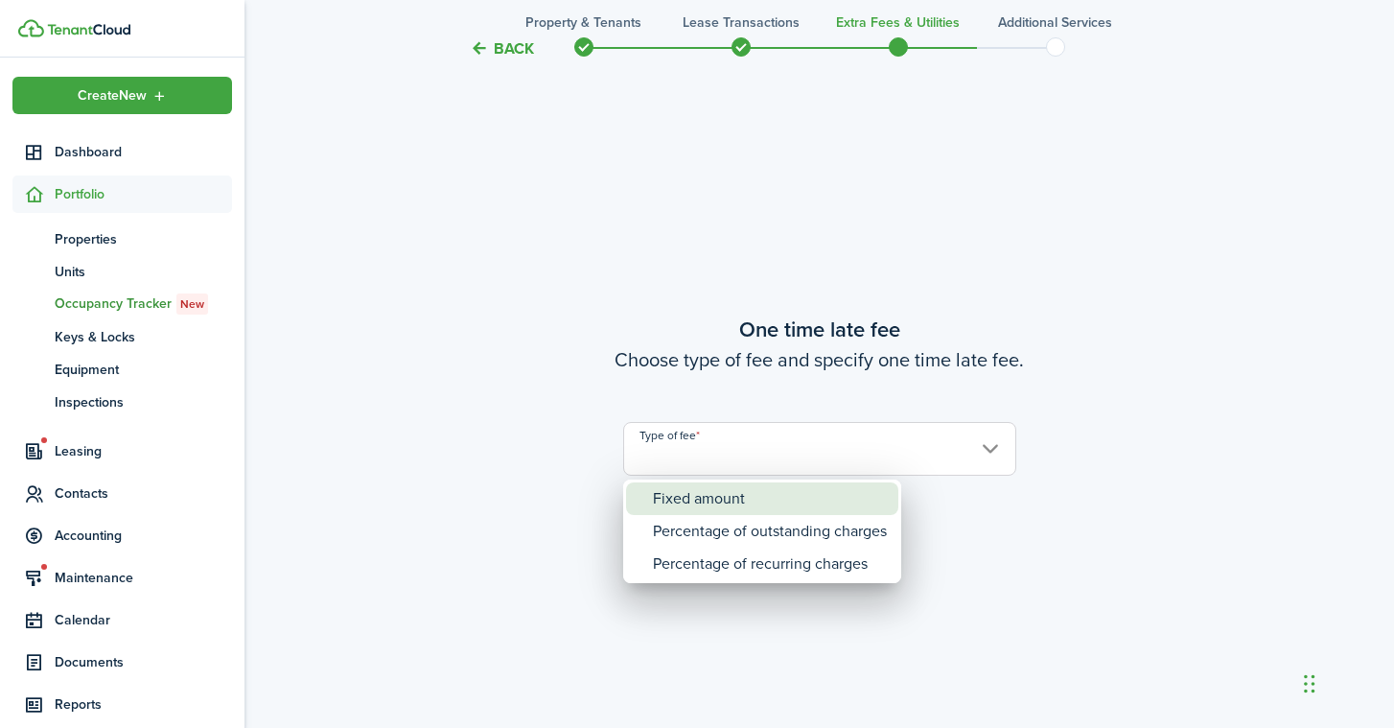
click at [737, 496] on div "Fixed amount" at bounding box center [770, 498] width 234 height 33
type input "Fixed amount"
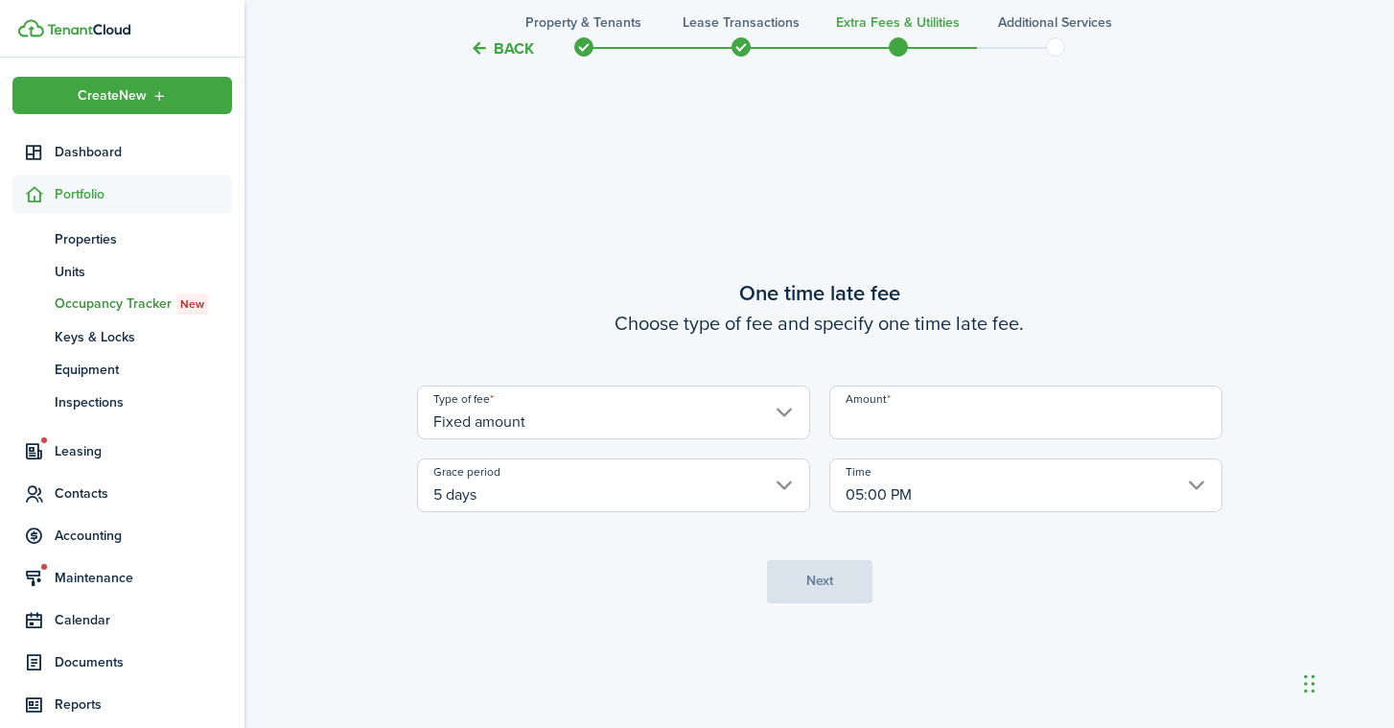
click at [693, 487] on input "5 days" at bounding box center [613, 485] width 393 height 54
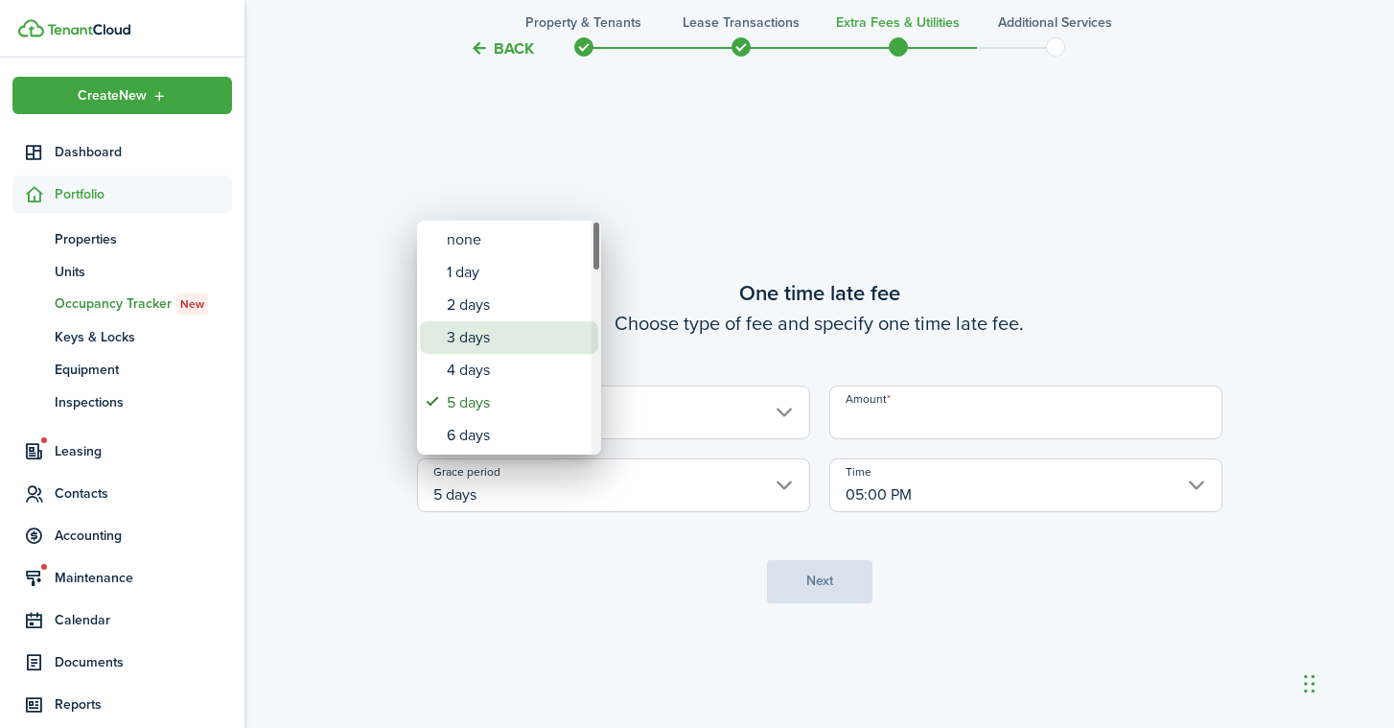
click at [497, 339] on div "3 days" at bounding box center [517, 337] width 140 height 33
type input "3 days"
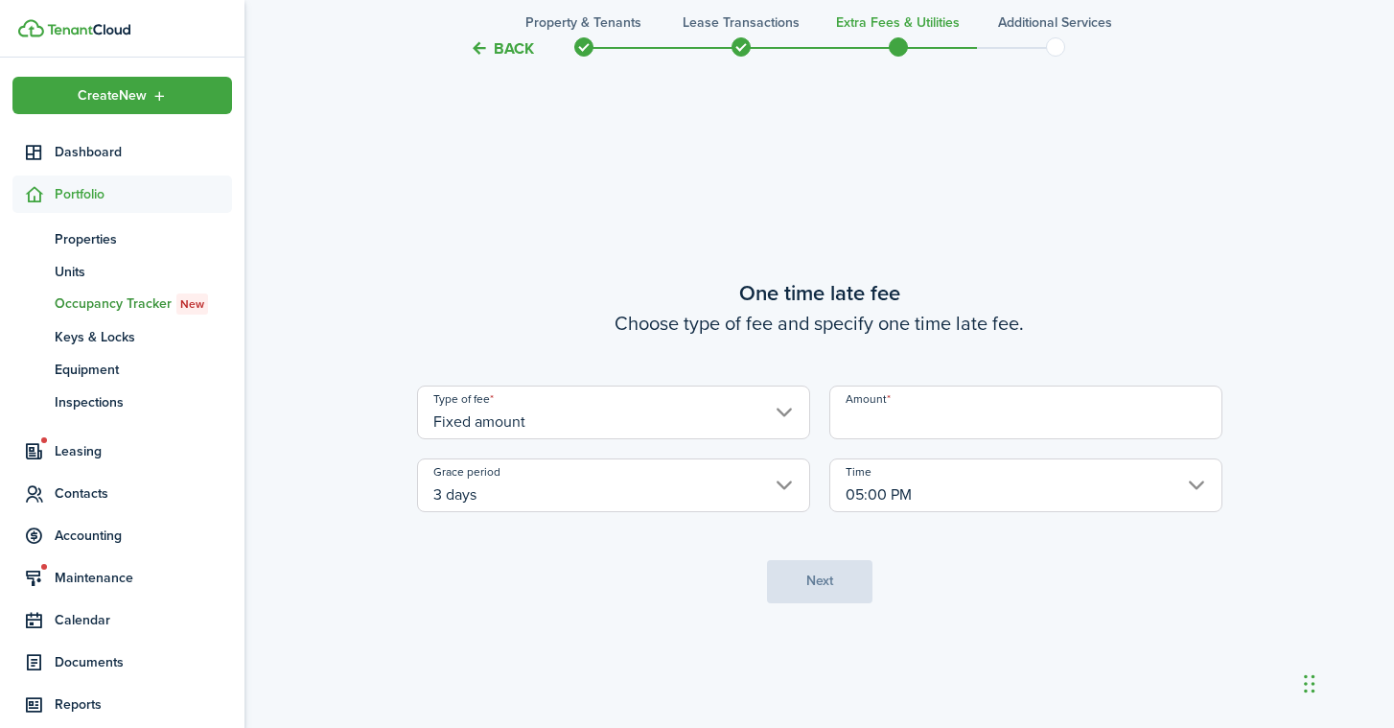
click at [1073, 478] on input "05:00 PM" at bounding box center [1025, 485] width 393 height 54
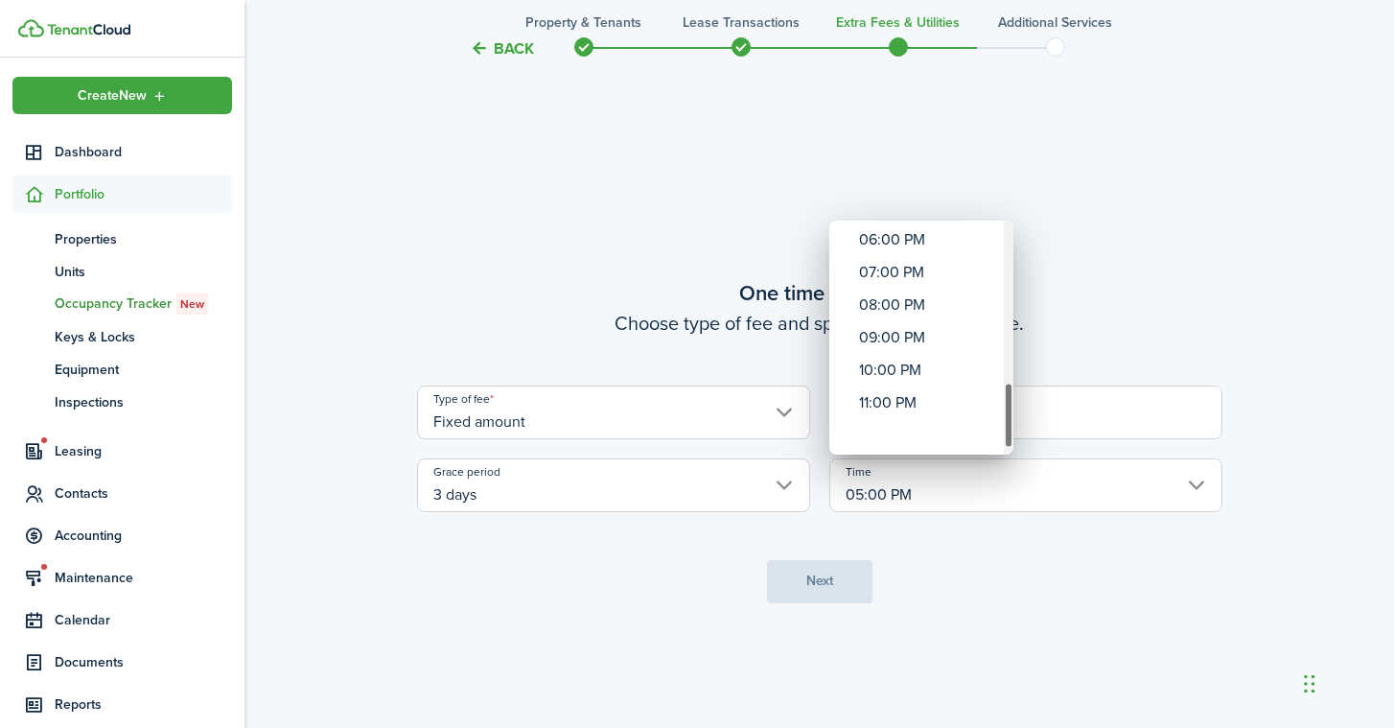
drag, startPoint x: 1006, startPoint y: 246, endPoint x: 1027, endPoint y: 447, distance: 201.3
click at [1027, 447] on div "12:00 AM 01:00 AM 02:00 AM 03:00 AM 04:00 AM 05:00 AM 06:00 AM 07:00 AM 08:00 A…" at bounding box center [697, 364] width 1394 height 728
click at [910, 428] on div "11:00 PM" at bounding box center [929, 435] width 140 height 33
type input "11:00 PM"
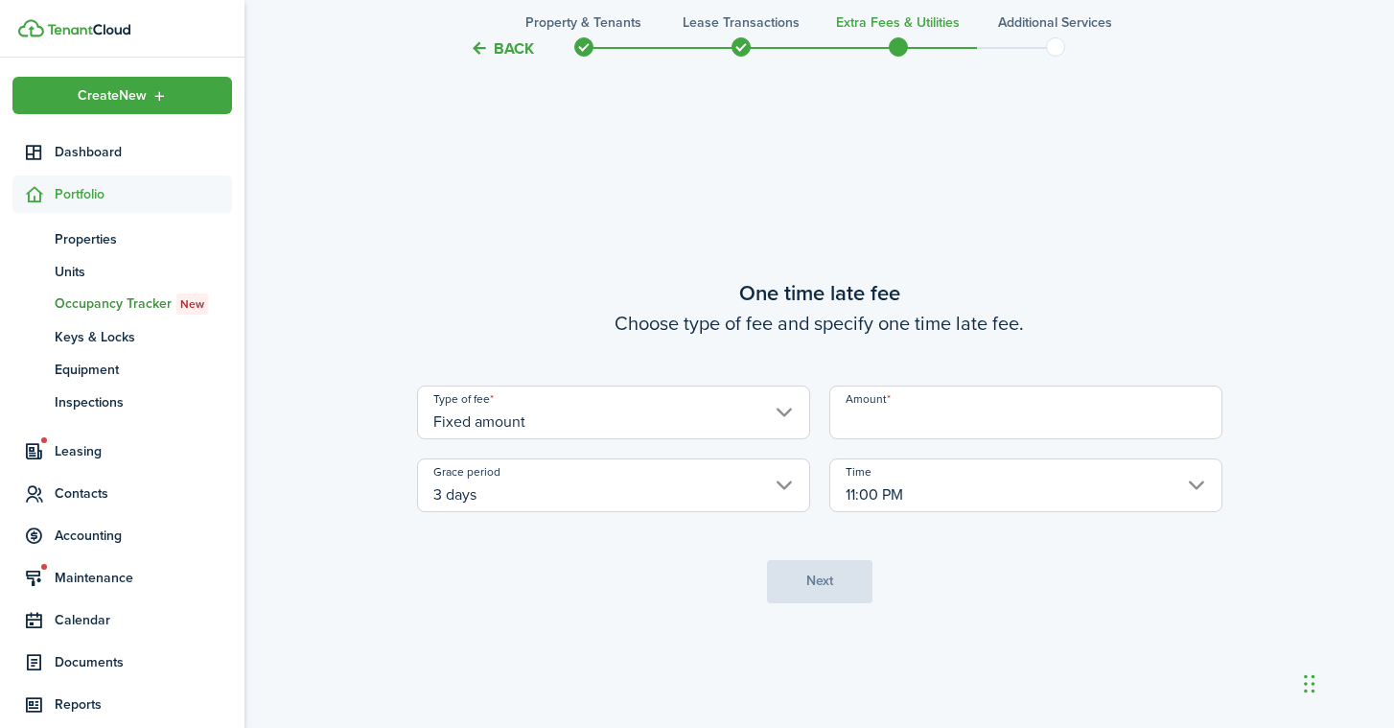
click at [928, 424] on input "Amount" at bounding box center [1025, 412] width 393 height 54
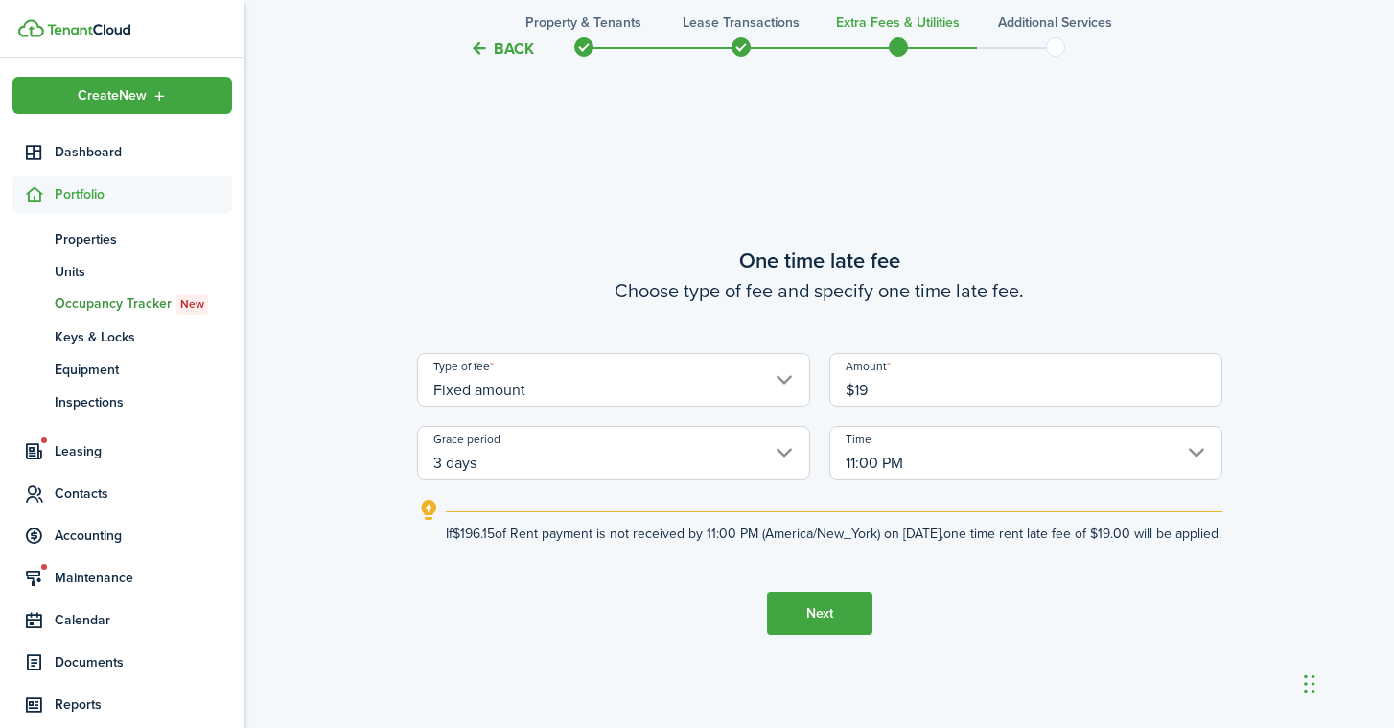
type input "$19.00"
click at [847, 630] on button "Next" at bounding box center [819, 612] width 105 height 43
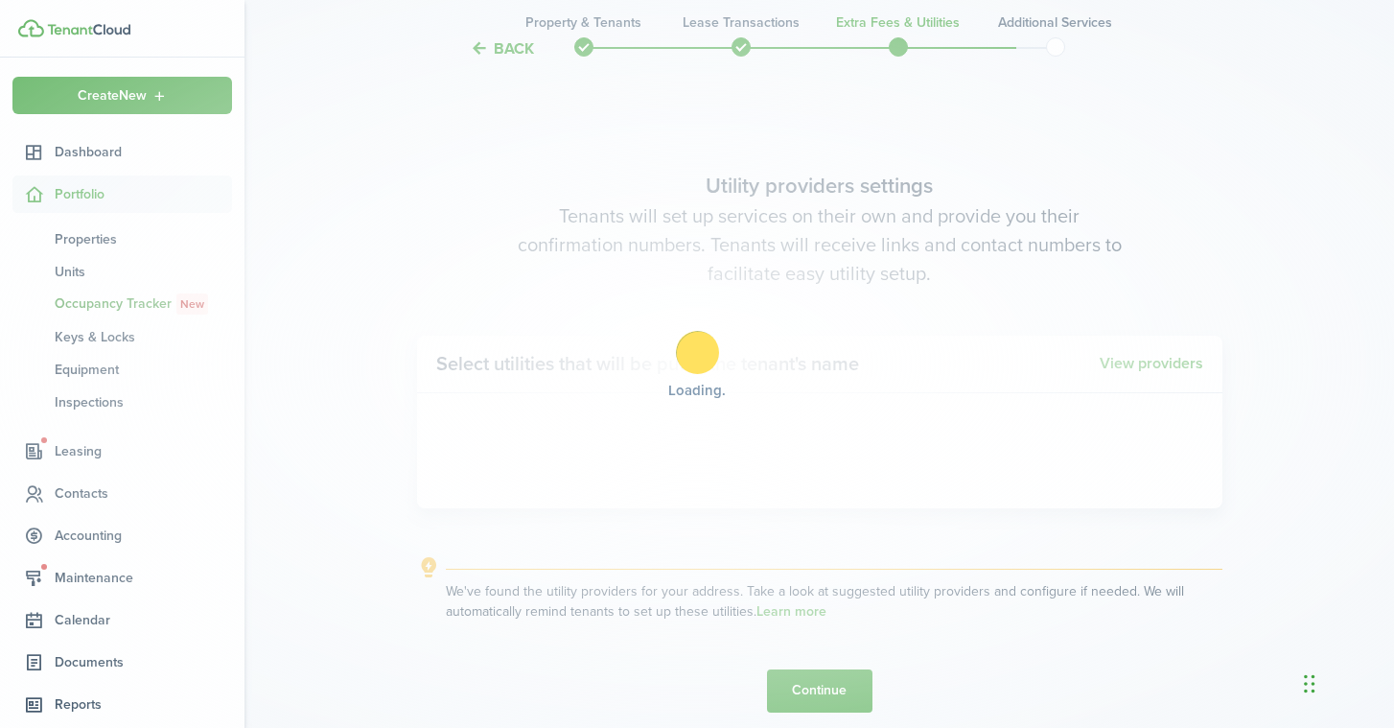
scroll to position [2054, 0]
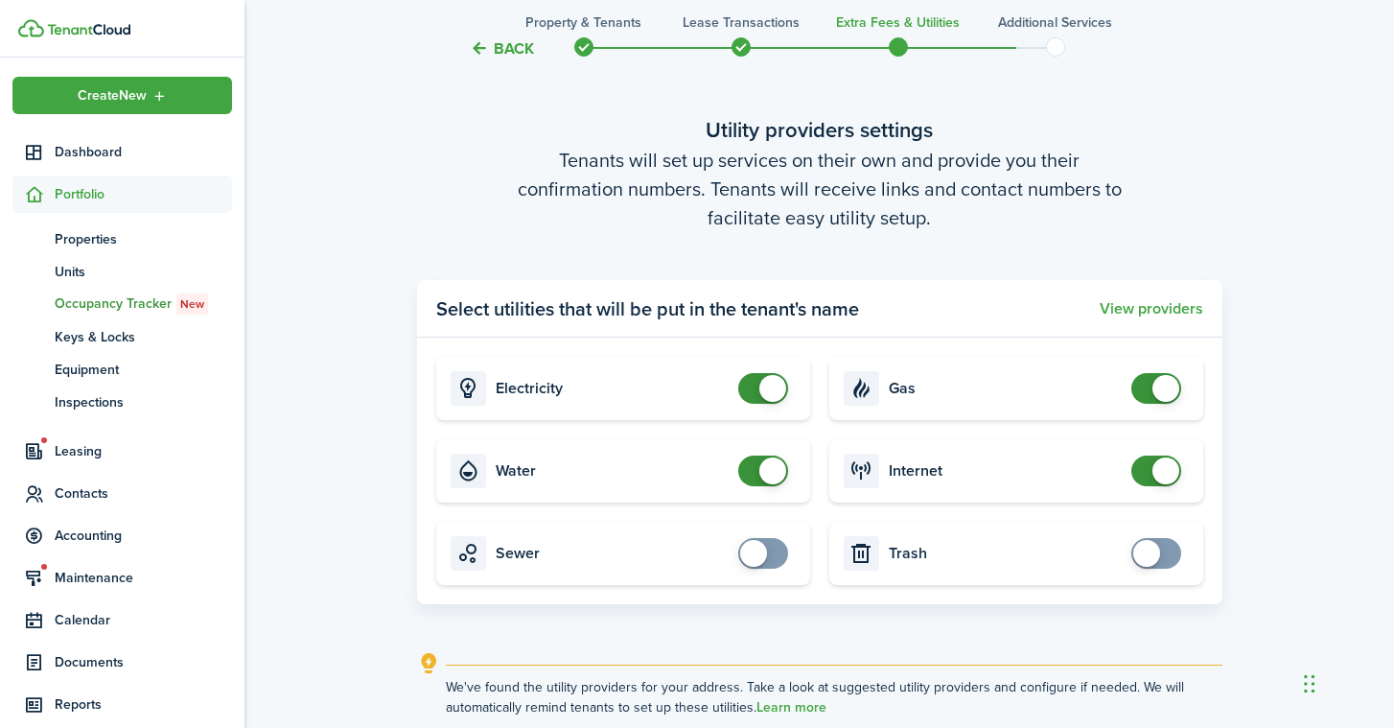
checkbox input "false"
click at [765, 469] on span at bounding box center [772, 470] width 27 height 27
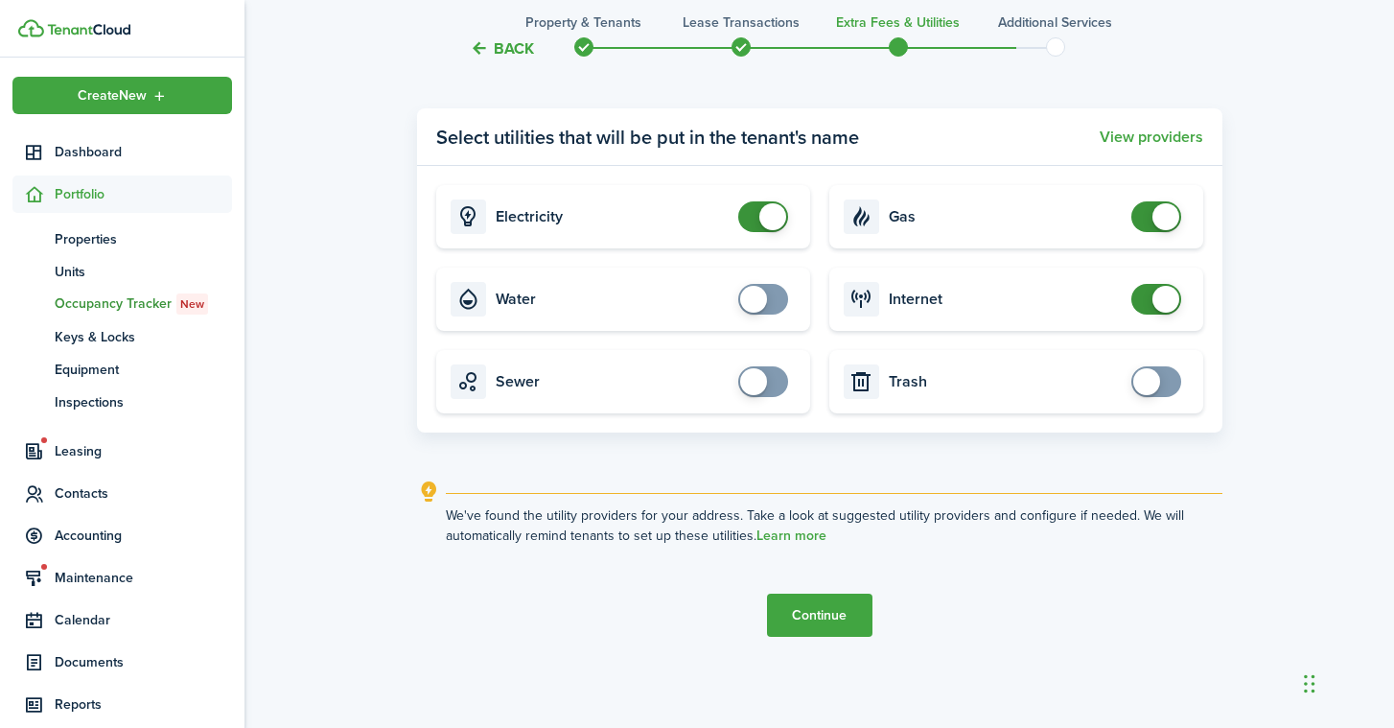
scroll to position [2226, 0]
click at [817, 616] on button "Continue" at bounding box center [819, 614] width 105 height 43
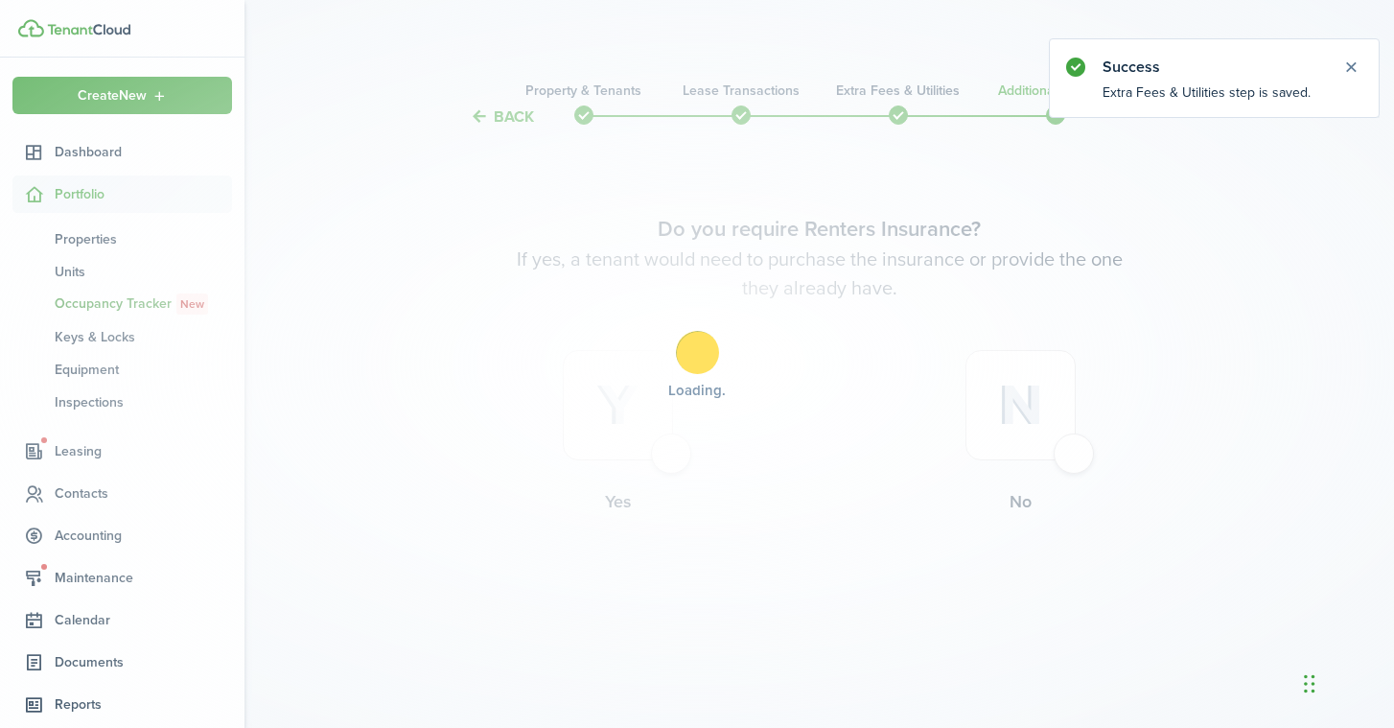
scroll to position [0, 0]
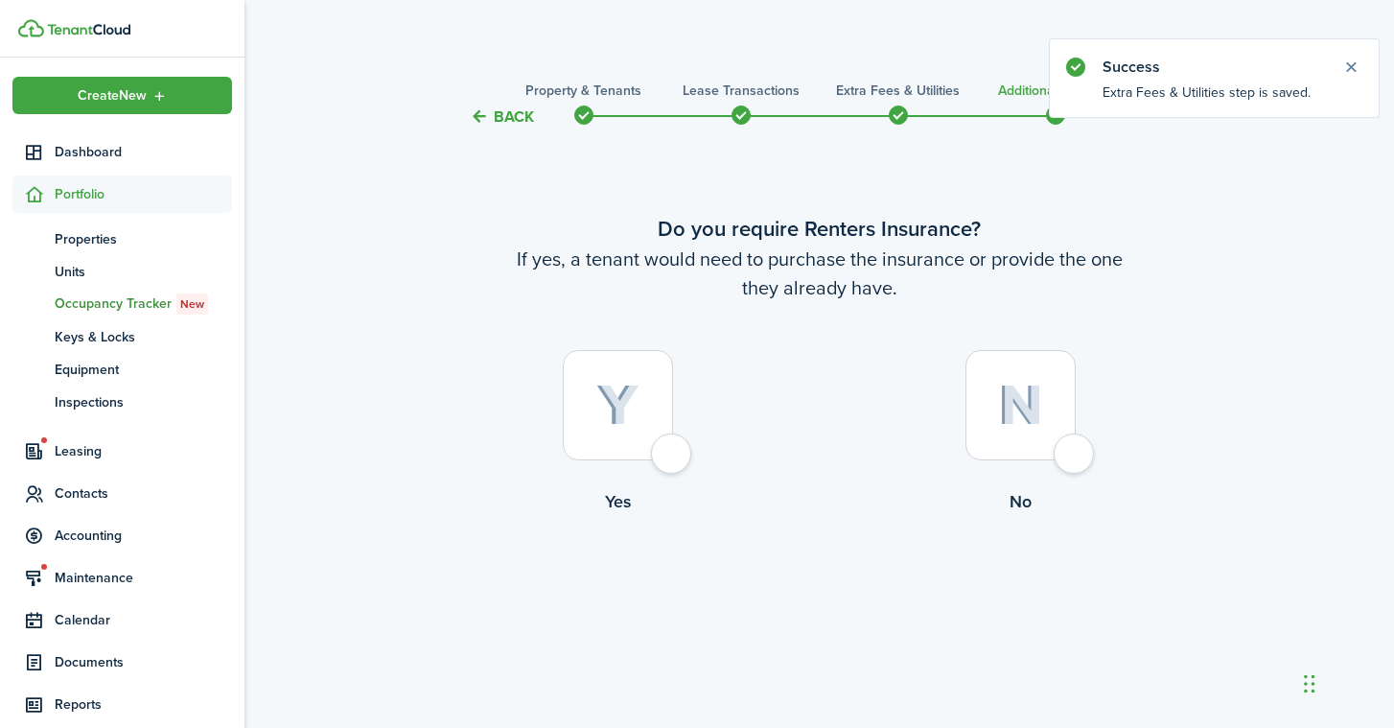
click at [1040, 459] on div at bounding box center [1020, 405] width 110 height 110
radio input "true"
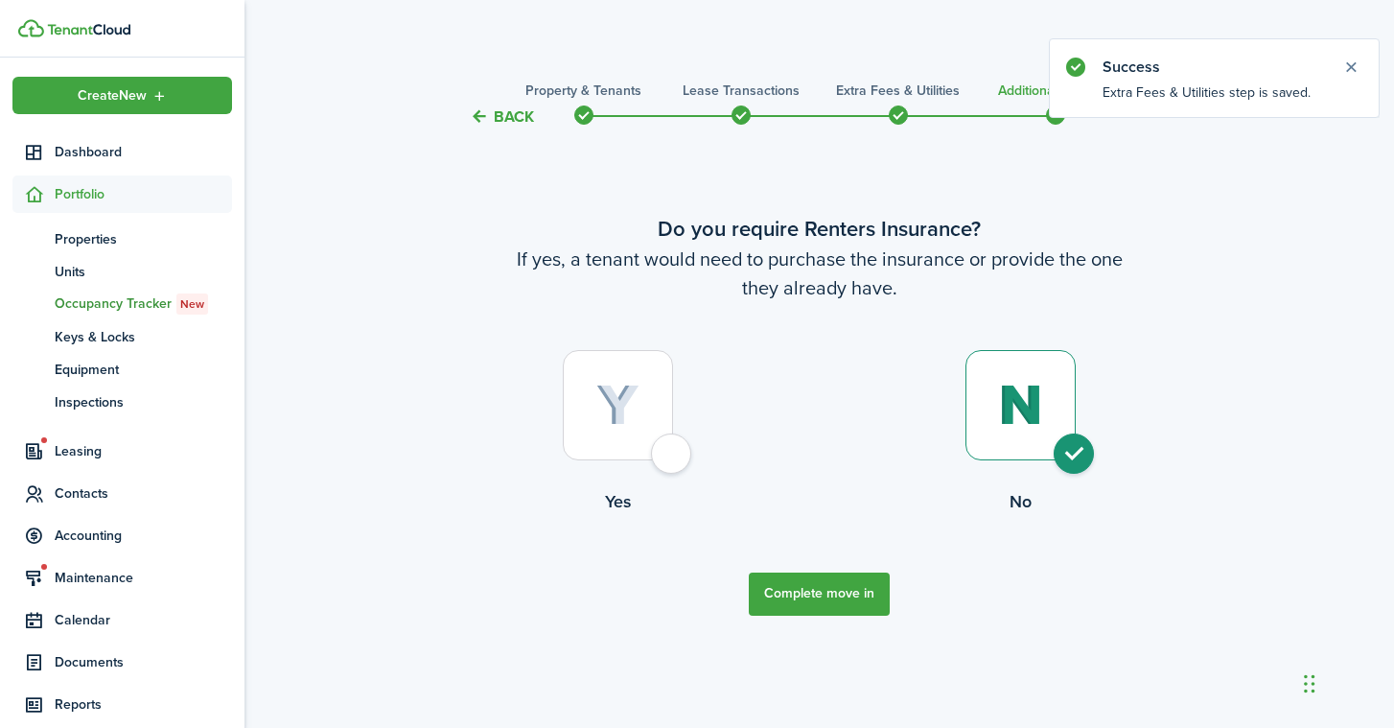
click at [804, 618] on tc-wizard-step "Do you require Renters Insurance? If yes, a tenant would need to purchase the i…" at bounding box center [819, 413] width 805 height 521
click at [804, 598] on button "Complete move in" at bounding box center [819, 593] width 141 height 43
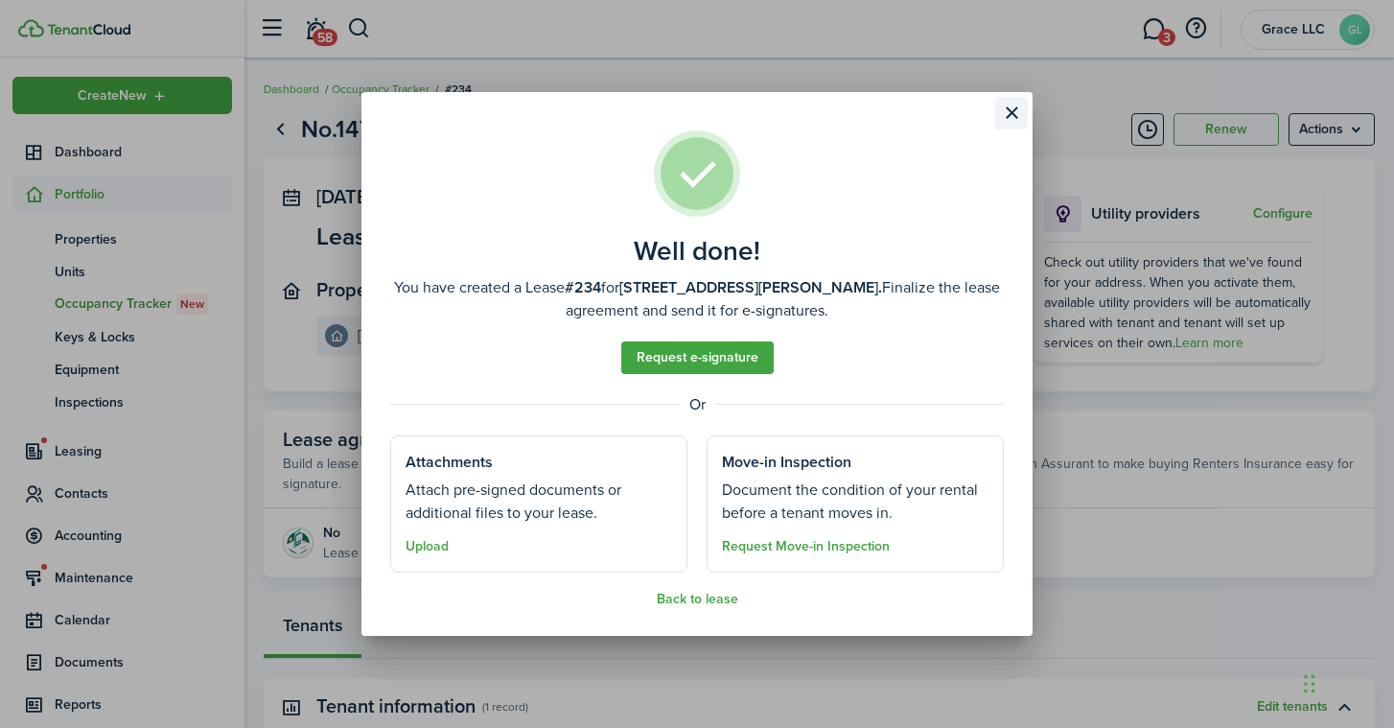
click at [1004, 118] on button "Close modal" at bounding box center [1011, 113] width 33 height 33
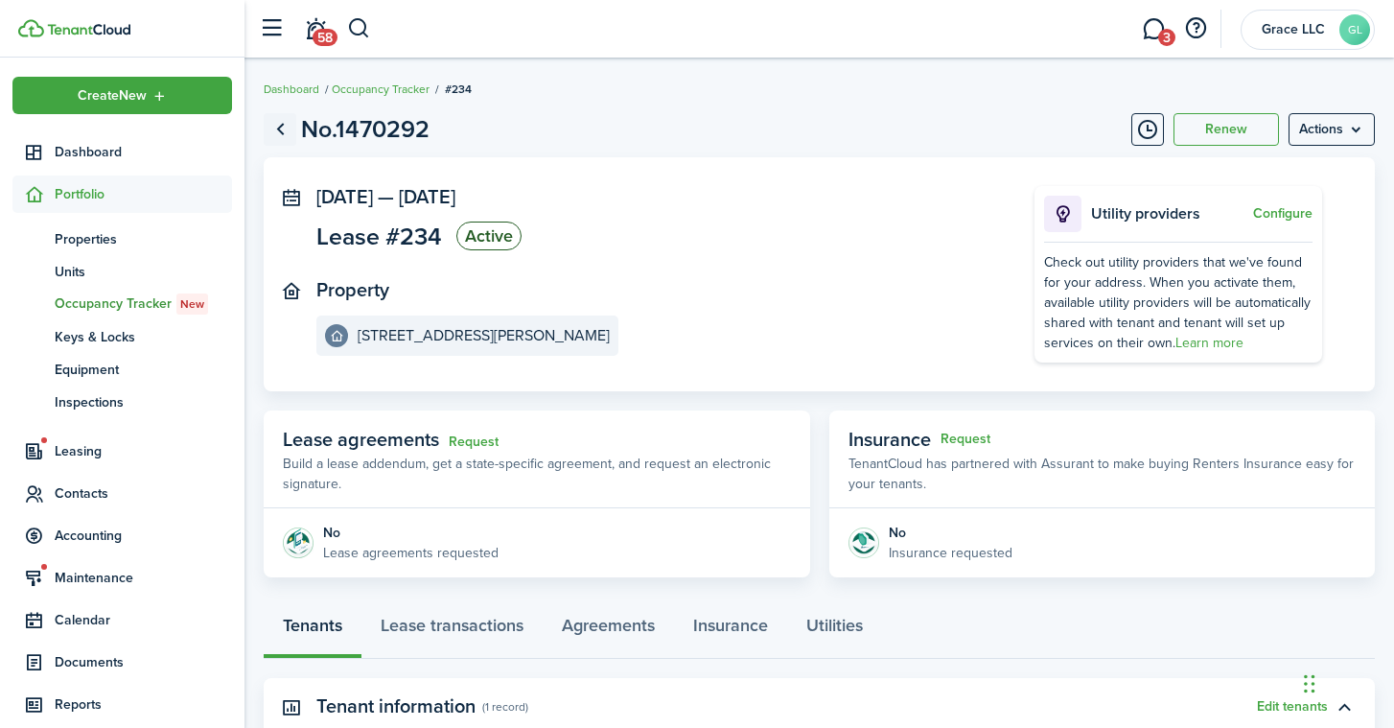
click at [280, 128] on link "Go back" at bounding box center [280, 129] width 33 height 33
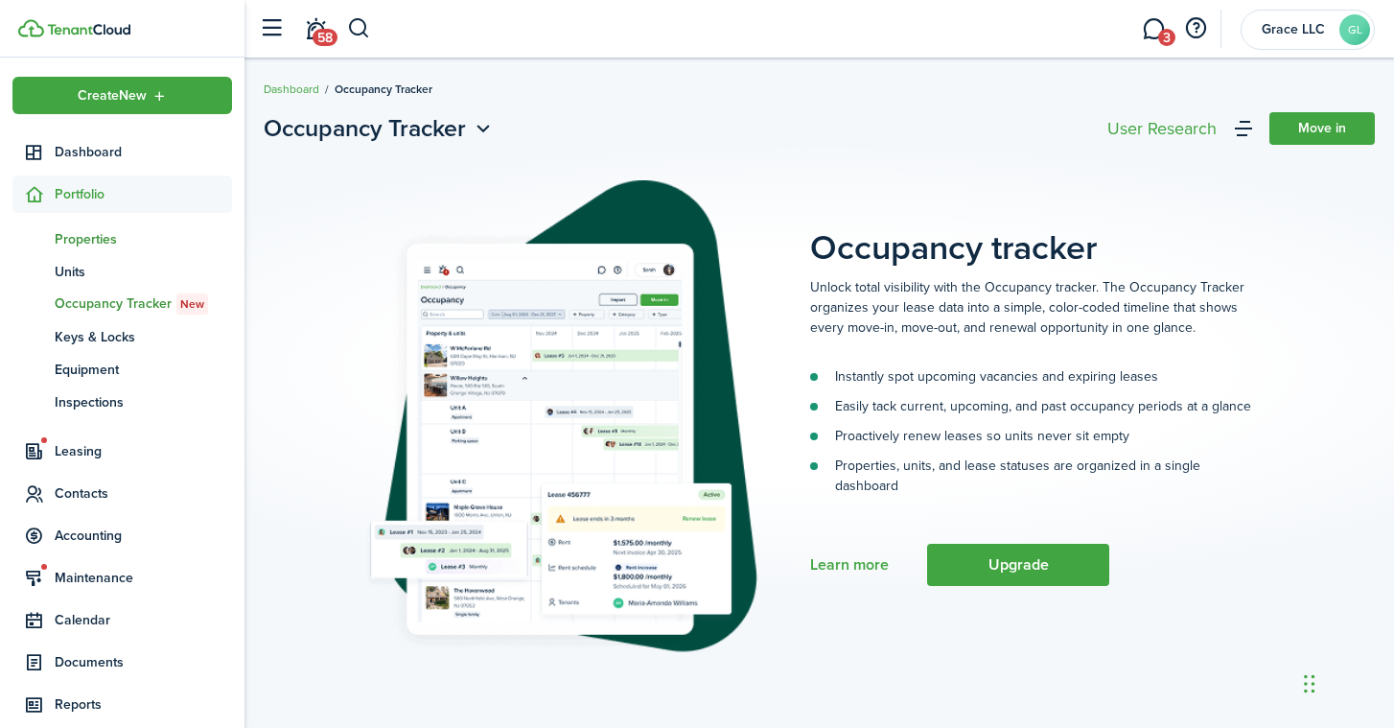
click at [79, 253] on link "pt Properties" at bounding box center [122, 238] width 220 height 33
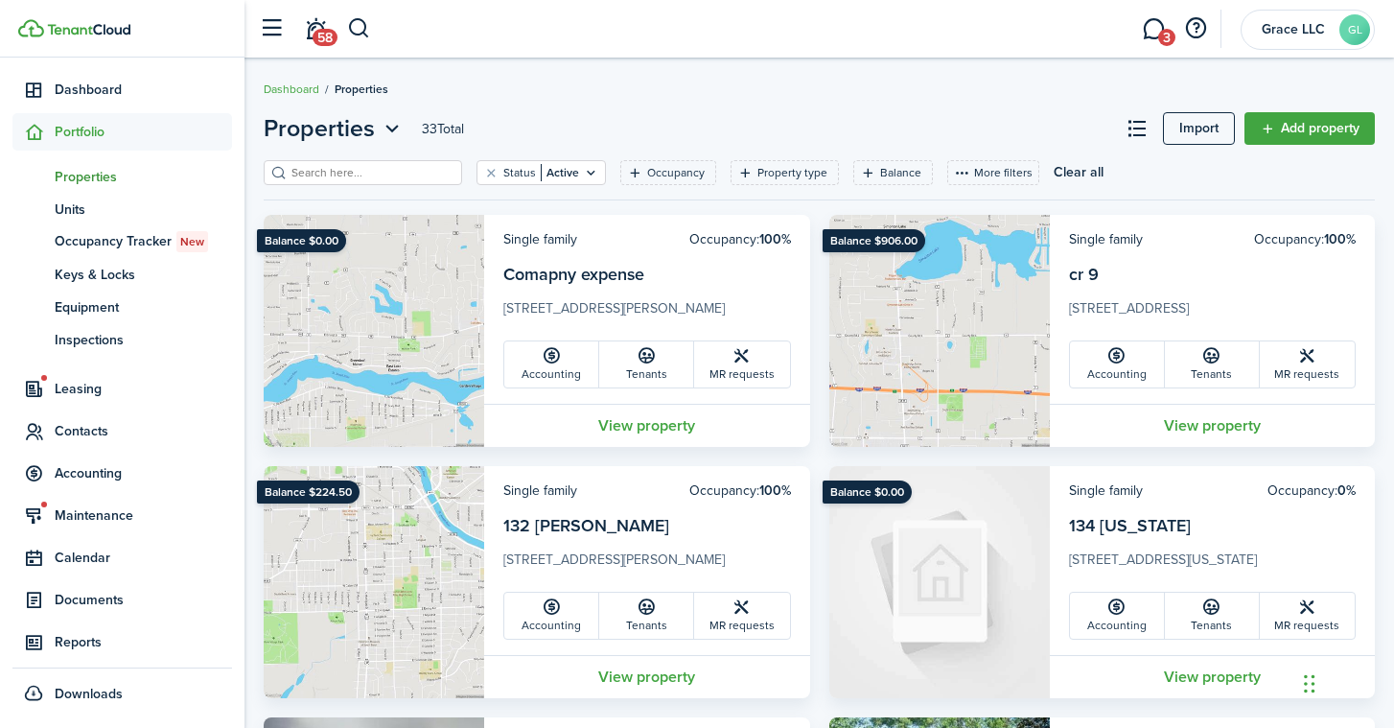
scroll to position [62, 0]
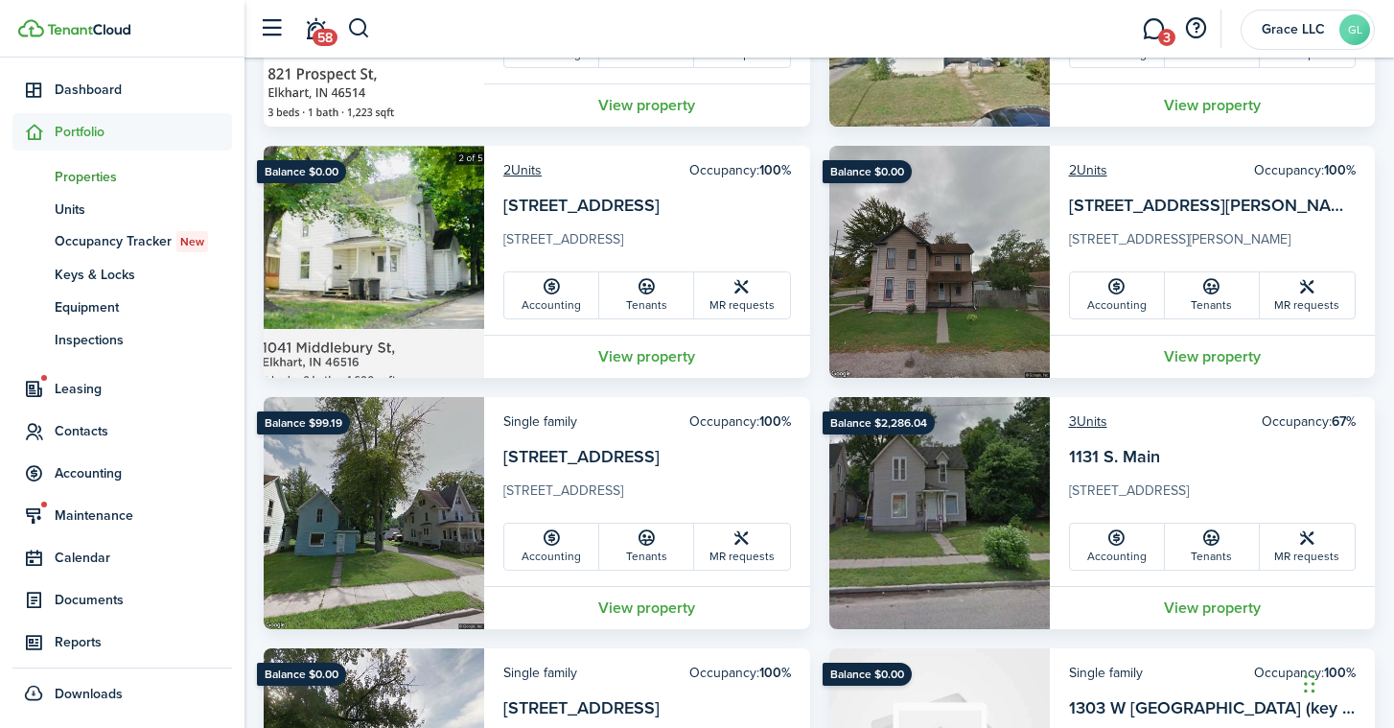
scroll to position [1812, 0]
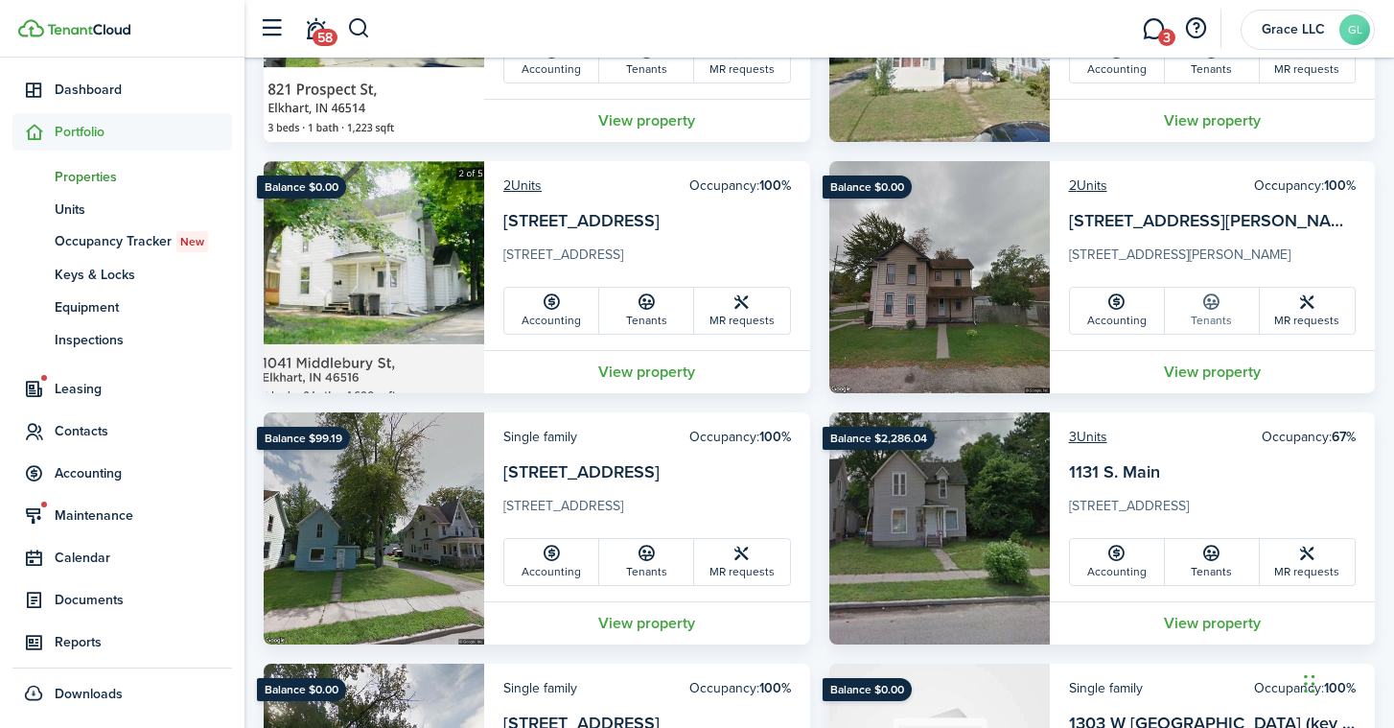
click at [1226, 307] on link "Tenants" at bounding box center [1212, 311] width 95 height 46
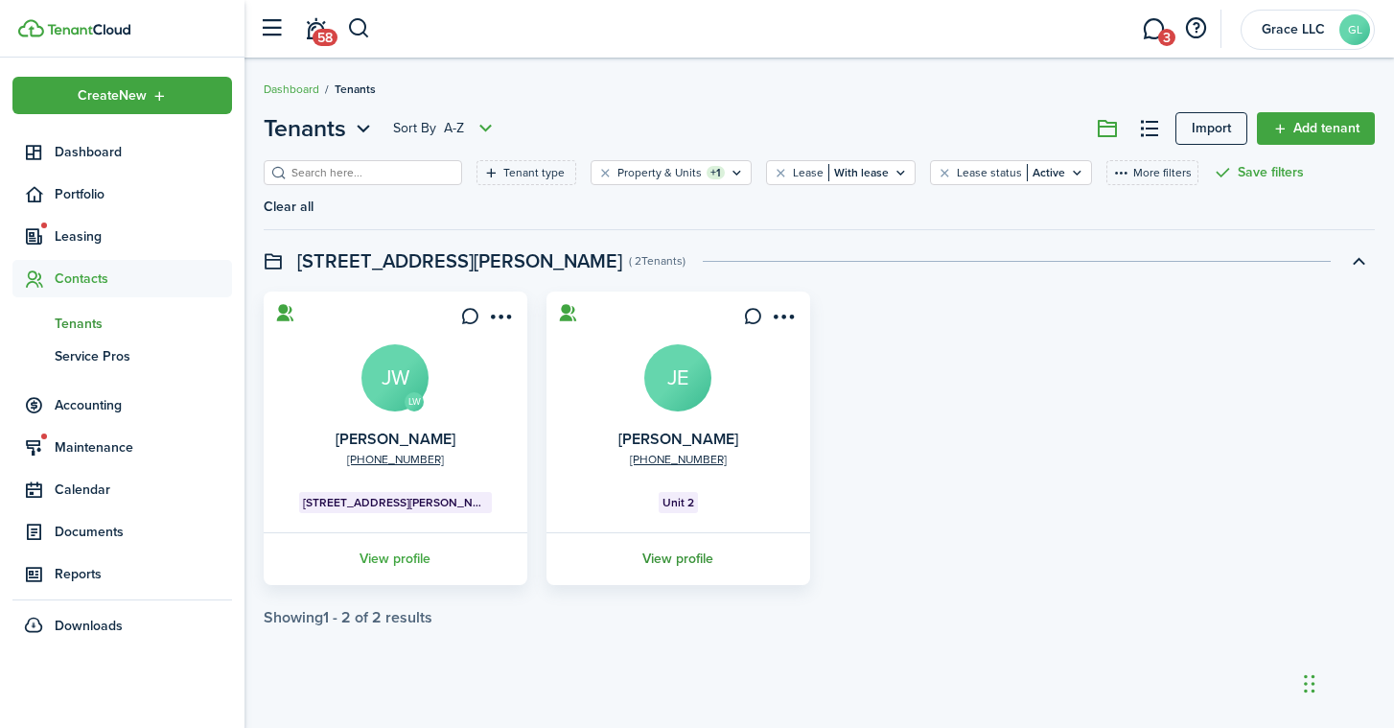
click at [657, 532] on link "View profile" at bounding box center [677, 558] width 269 height 53
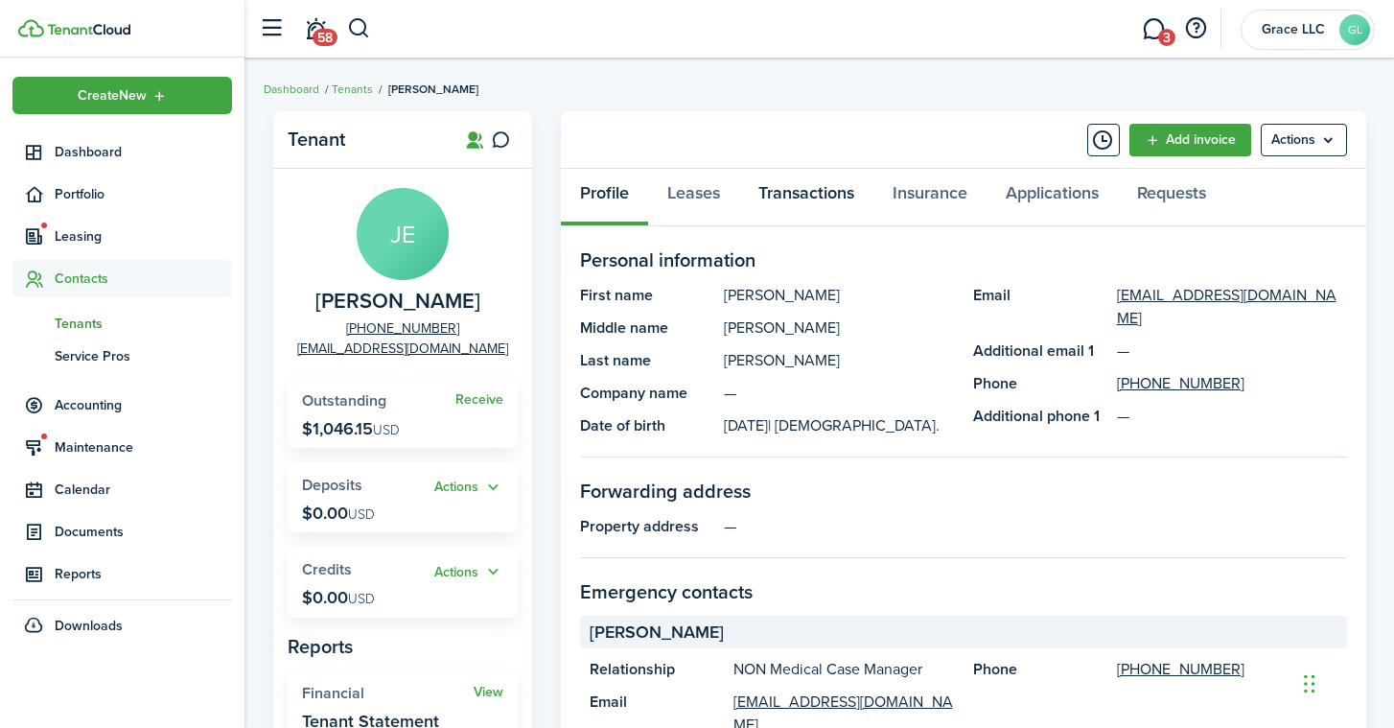
click at [817, 203] on link "Transactions" at bounding box center [806, 198] width 134 height 58
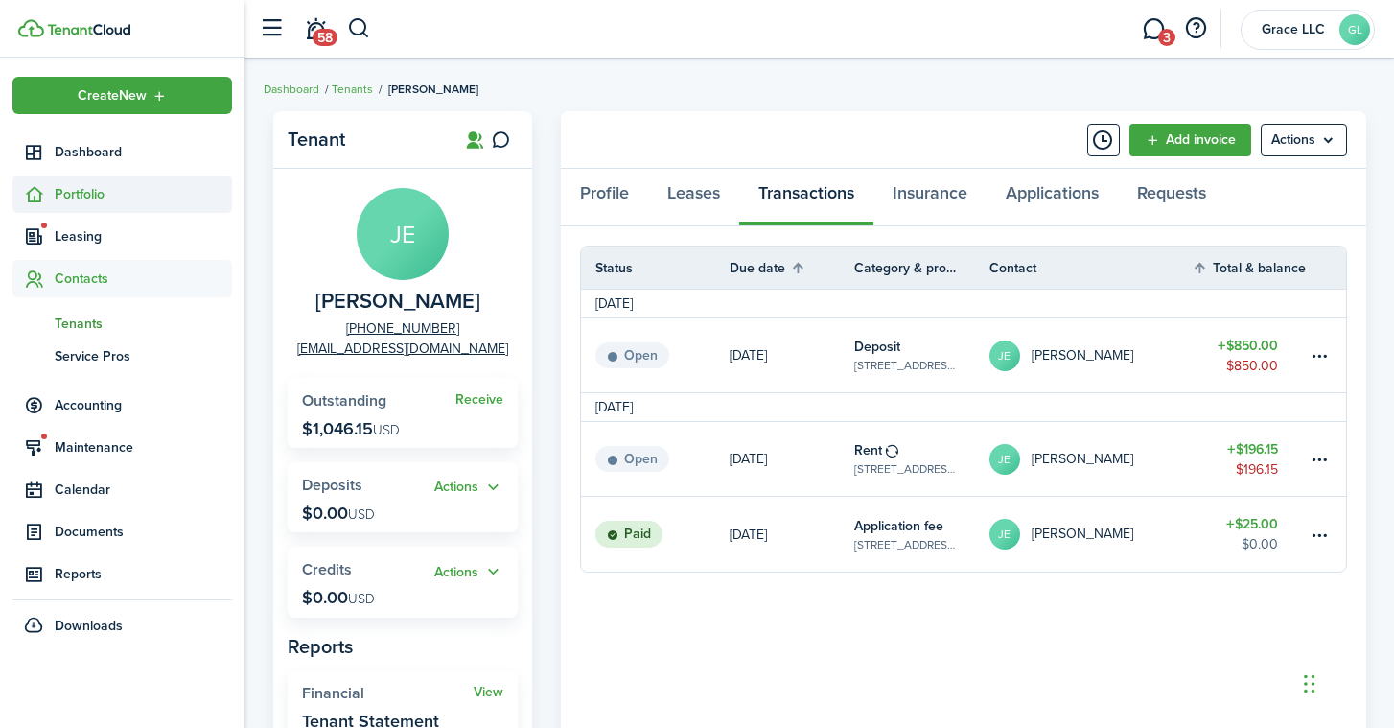
click at [95, 200] on span "Portfolio" at bounding box center [143, 194] width 177 height 20
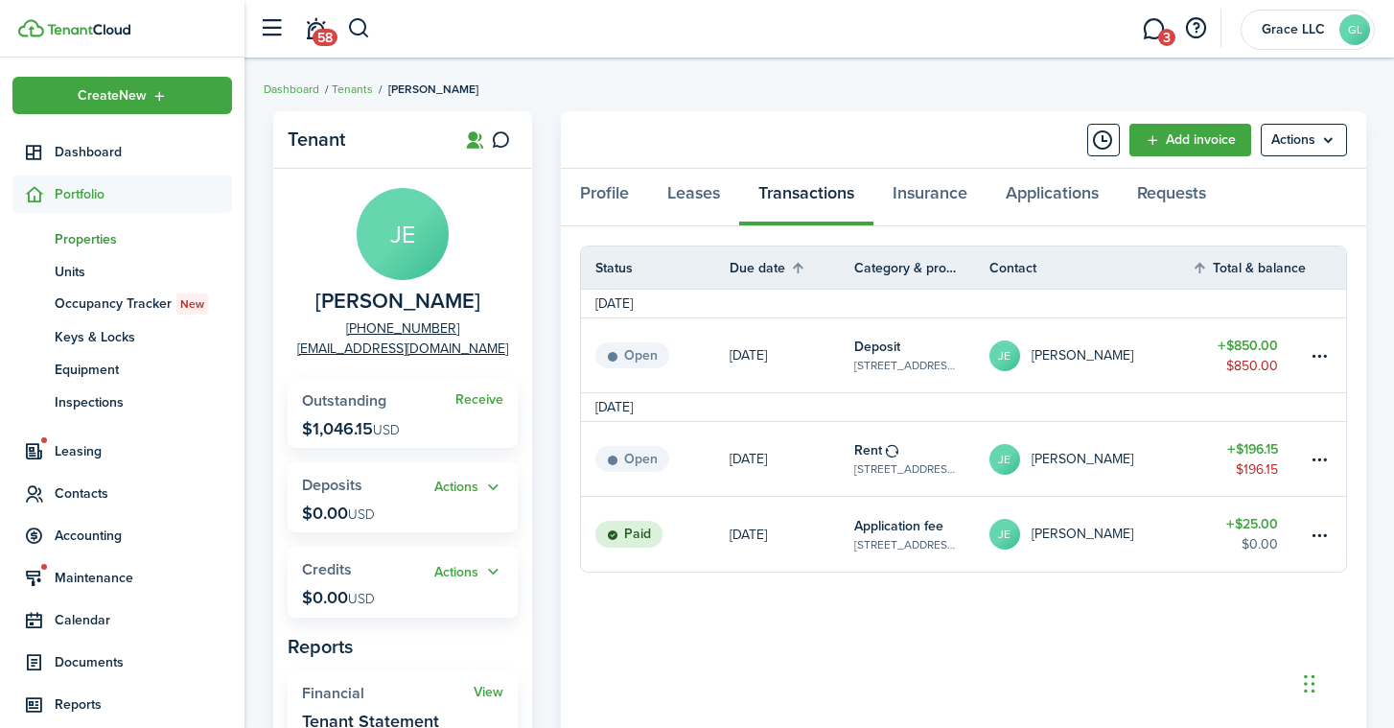
click at [113, 235] on span "Properties" at bounding box center [143, 239] width 177 height 20
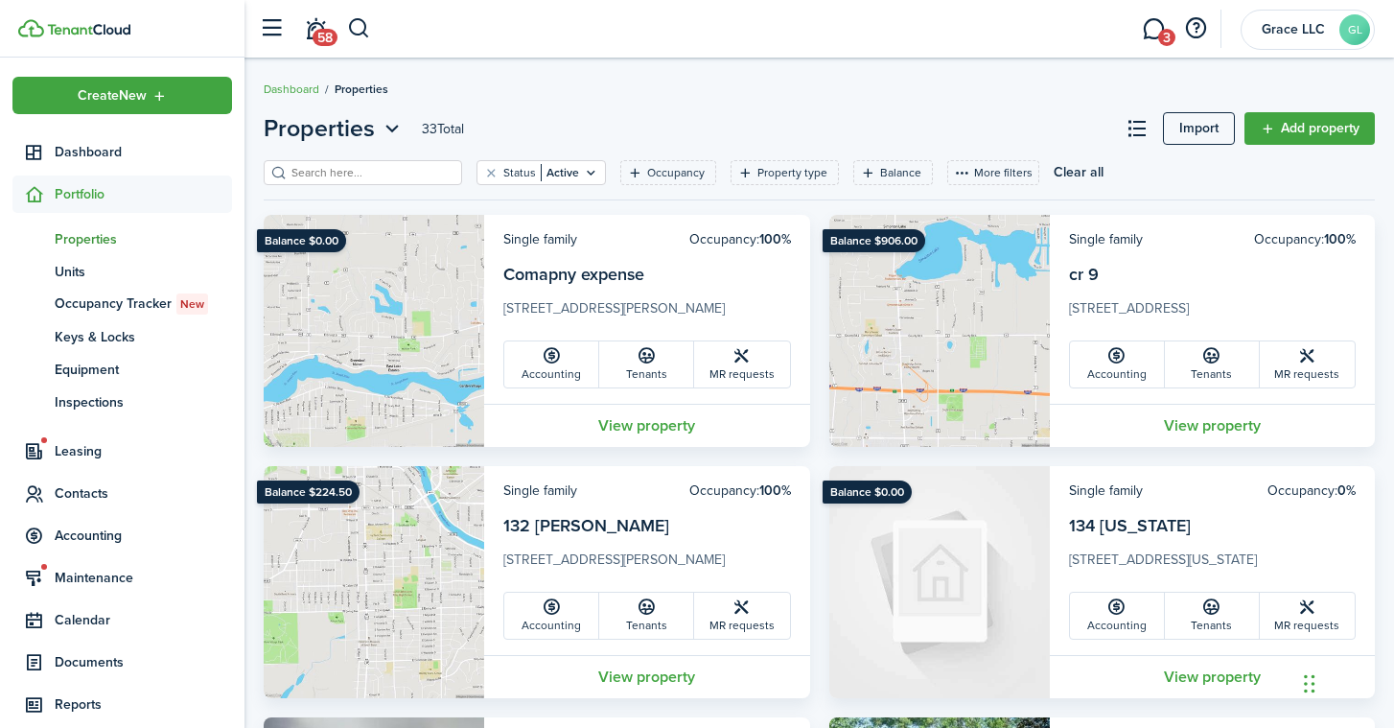
click at [568, 125] on header-page "Properties 33 Total Import Add property" at bounding box center [819, 135] width 1111 height 49
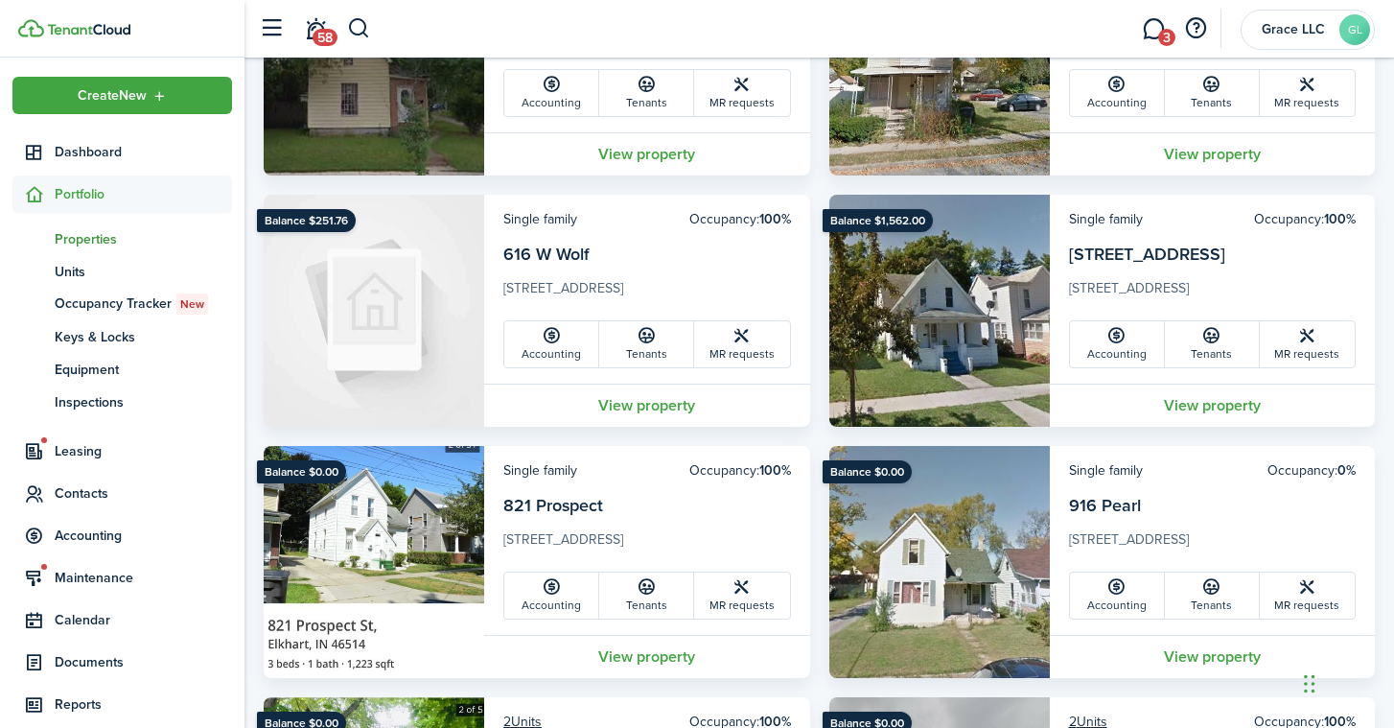
scroll to position [1295, 0]
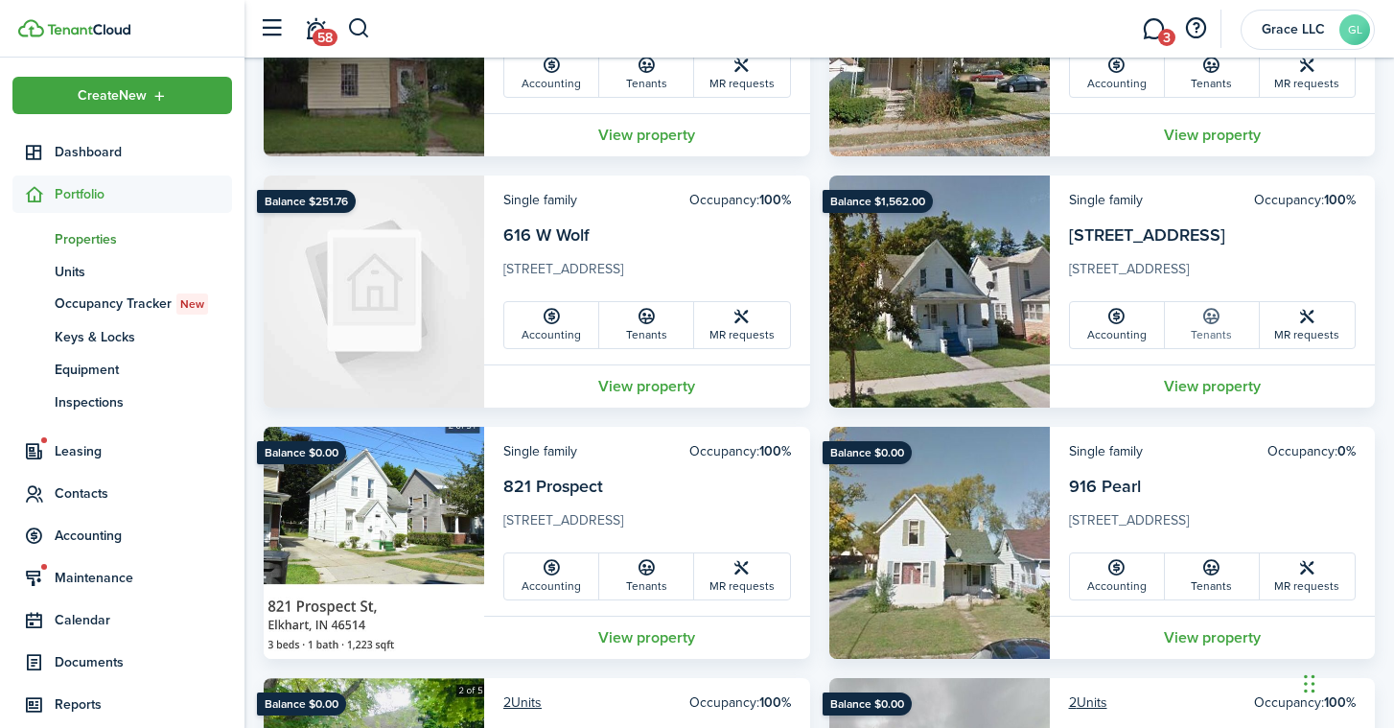
click at [1228, 335] on link "Tenants" at bounding box center [1212, 325] width 95 height 46
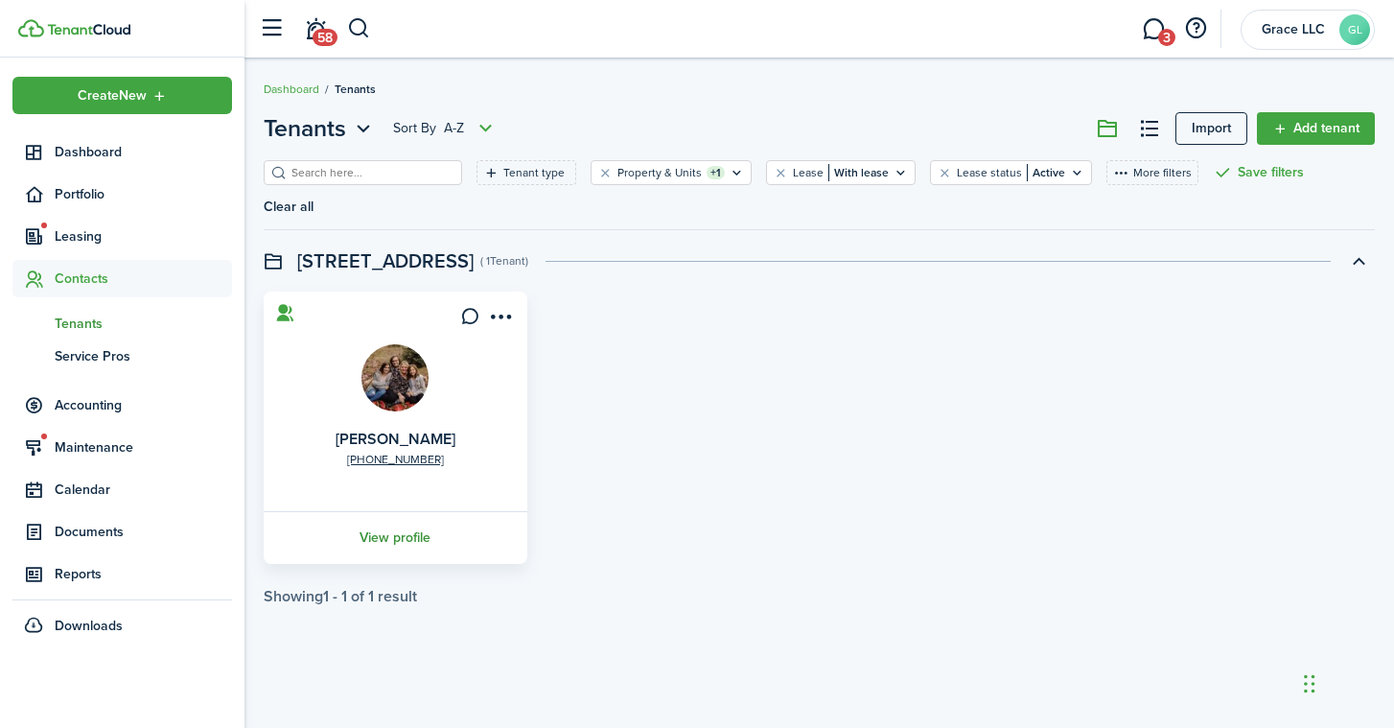
click at [413, 511] on link "View profile" at bounding box center [395, 537] width 269 height 53
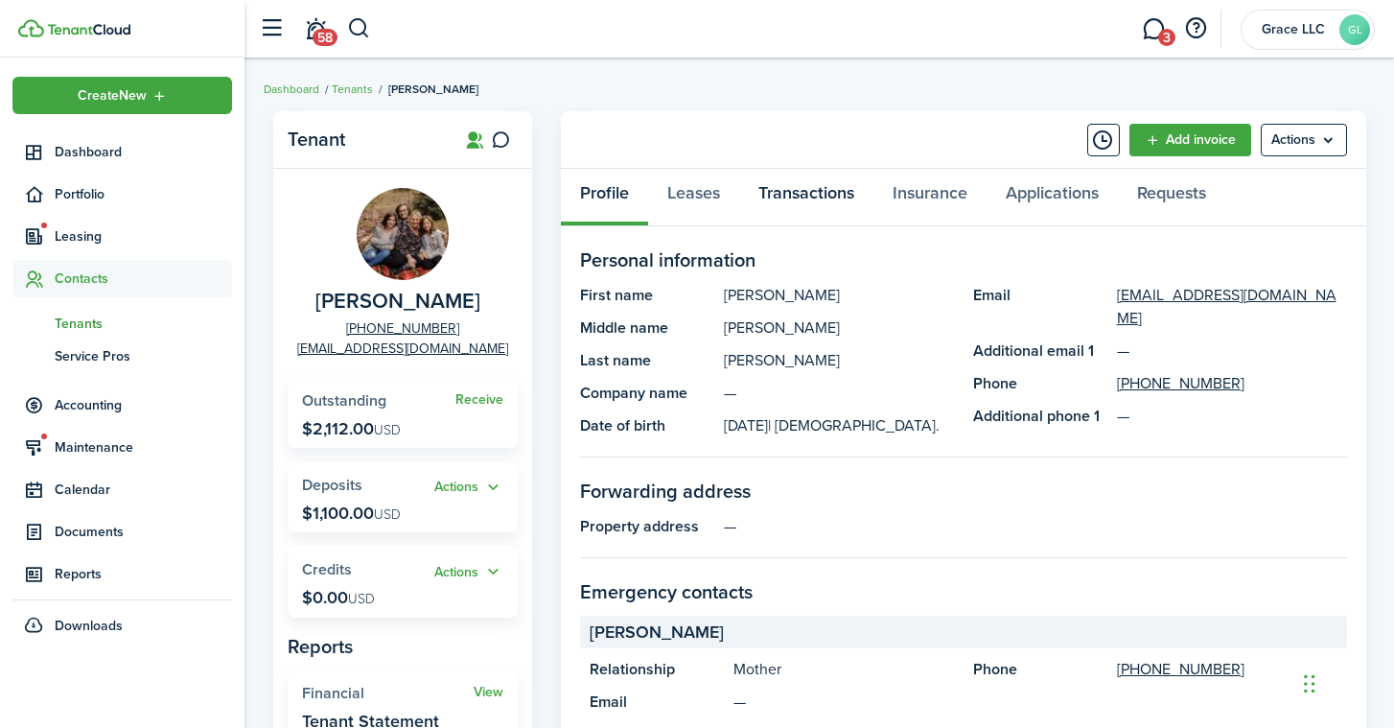
click at [815, 189] on link "Transactions" at bounding box center [806, 198] width 134 height 58
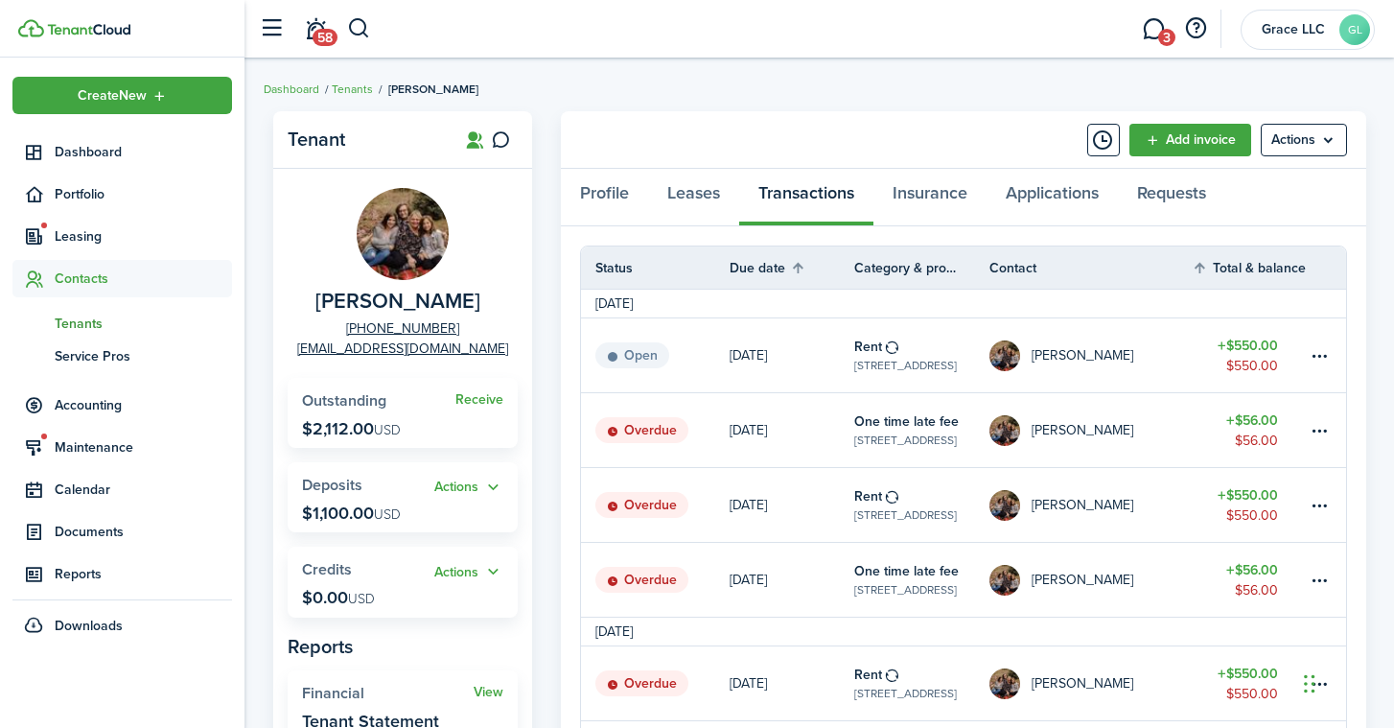
click at [957, 97] on breadcrumb "Dashboard Tenants [PERSON_NAME]" at bounding box center [819, 80] width 1111 height 44
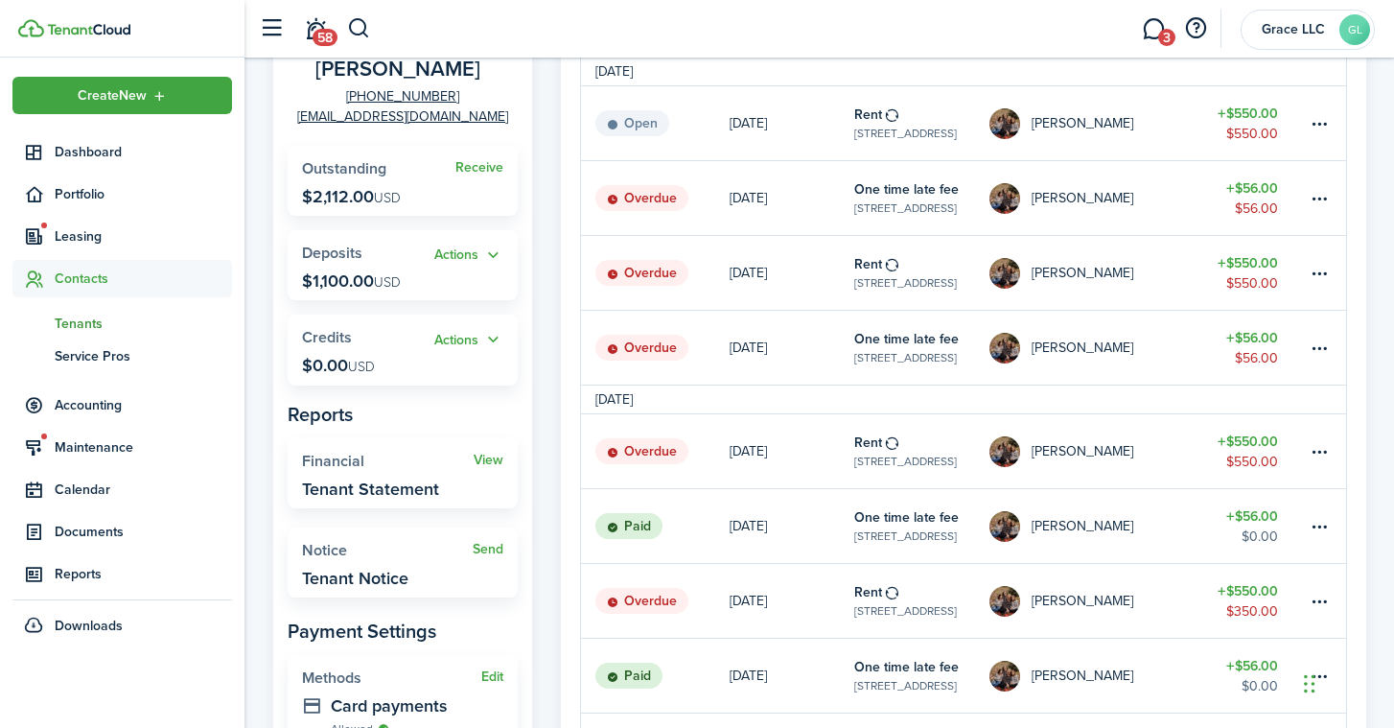
scroll to position [220, 0]
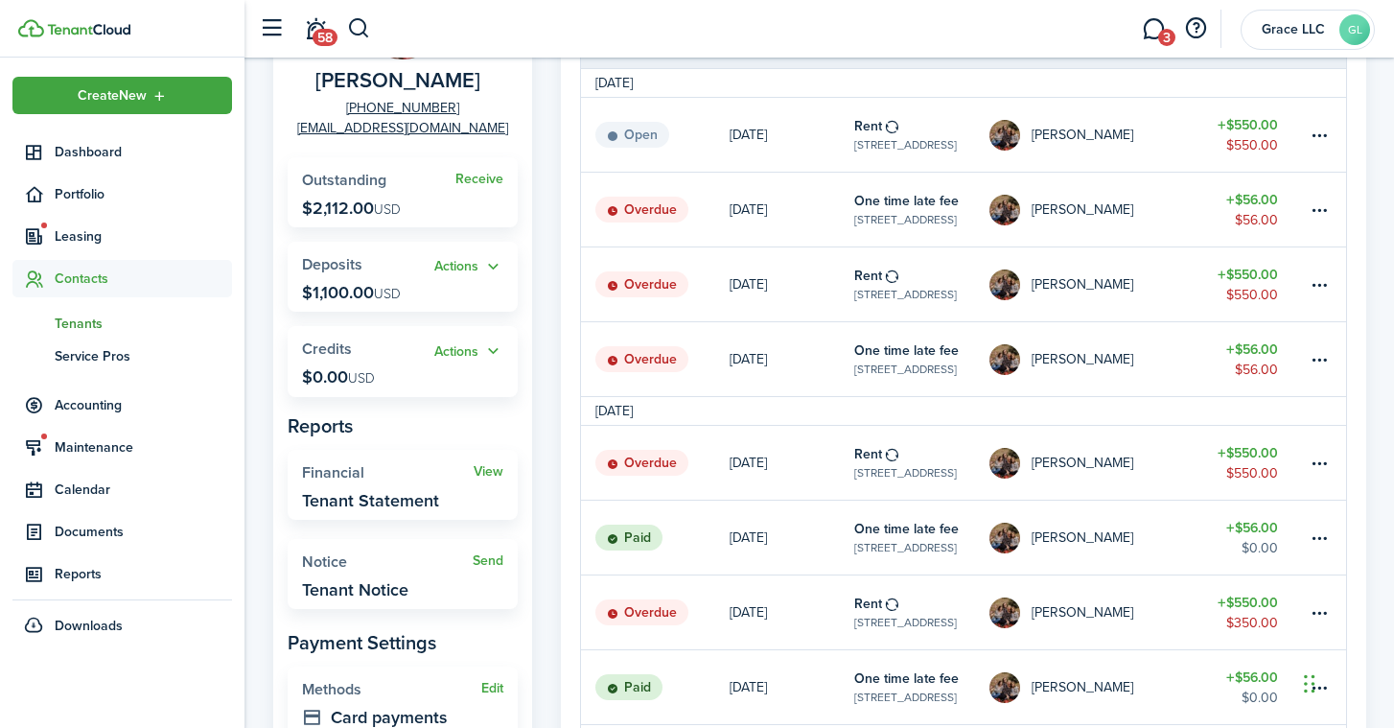
click at [311, 44] on link "58" at bounding box center [315, 29] width 36 height 49
